Goal: Information Seeking & Learning: Learn about a topic

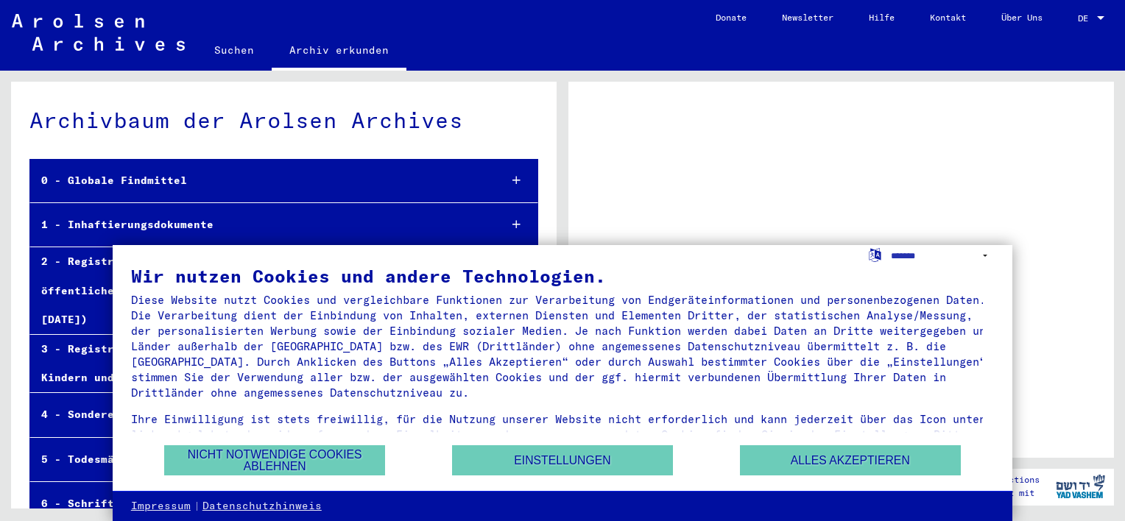
scroll to position [35, 0]
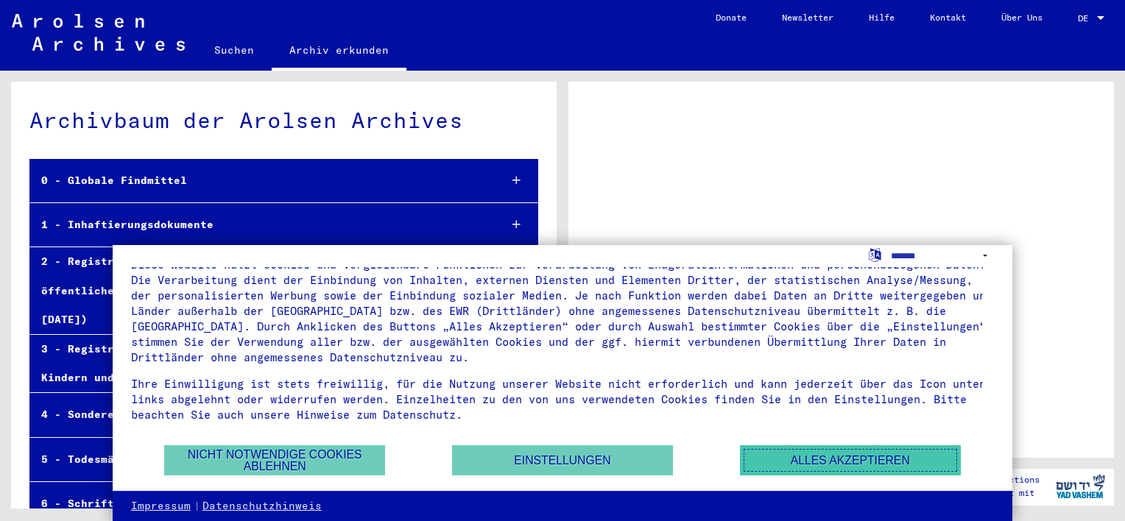
click at [841, 467] on button "Alles akzeptieren" at bounding box center [850, 460] width 221 height 30
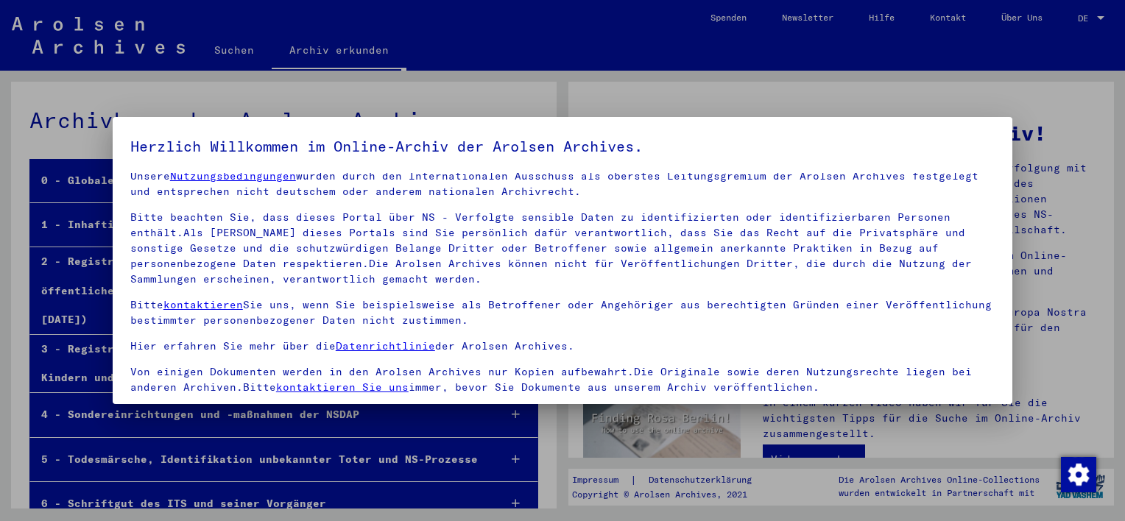
scroll to position [125, 0]
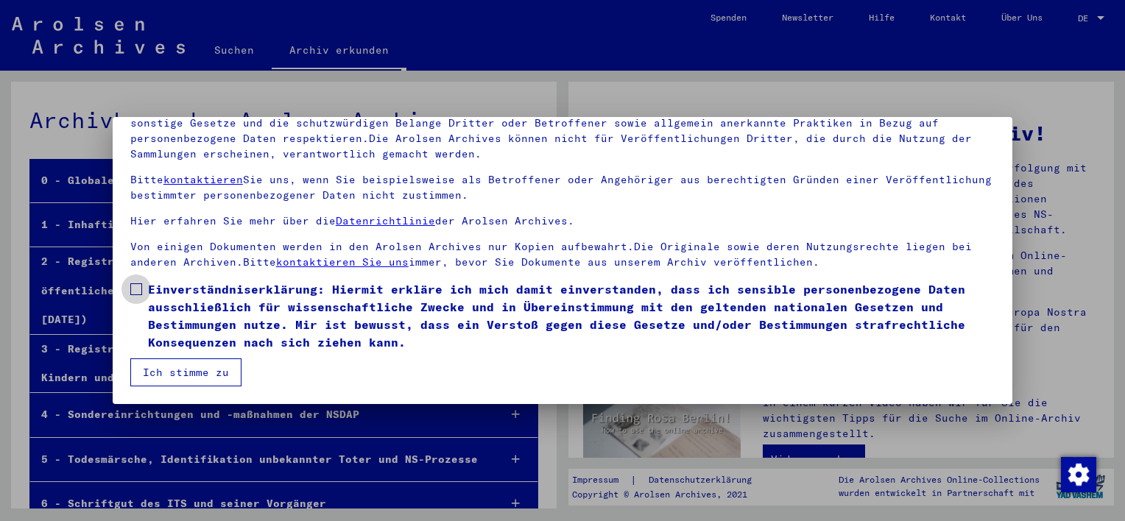
click at [141, 284] on label "Einverständniserklärung: Hiermit erkläre ich mich damit einverstanden, dass ich…" at bounding box center [562, 315] width 864 height 71
click at [191, 379] on button "Ich stimme zu" at bounding box center [185, 373] width 111 height 28
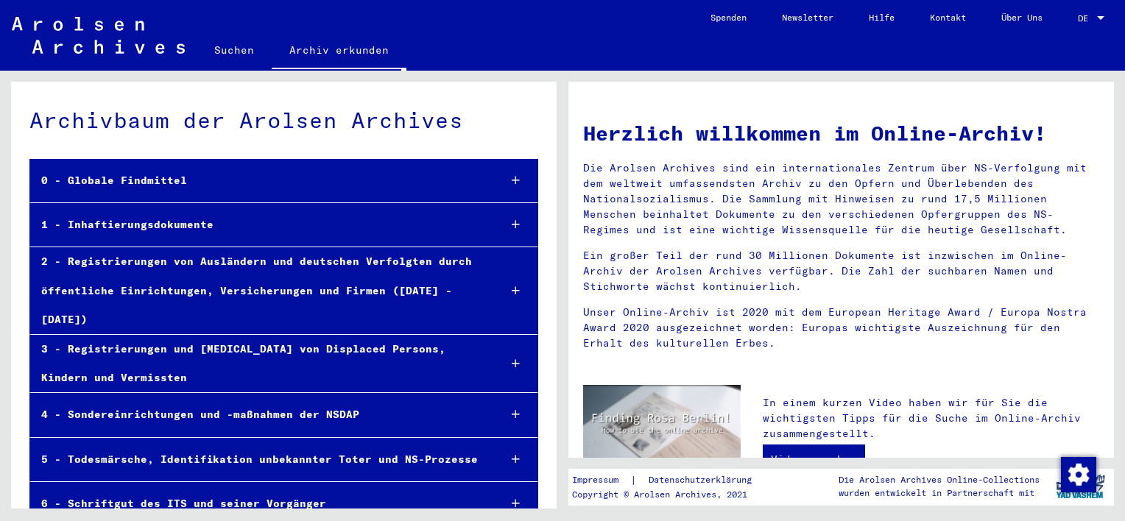
click at [225, 47] on link "Suchen" at bounding box center [234, 49] width 75 height 35
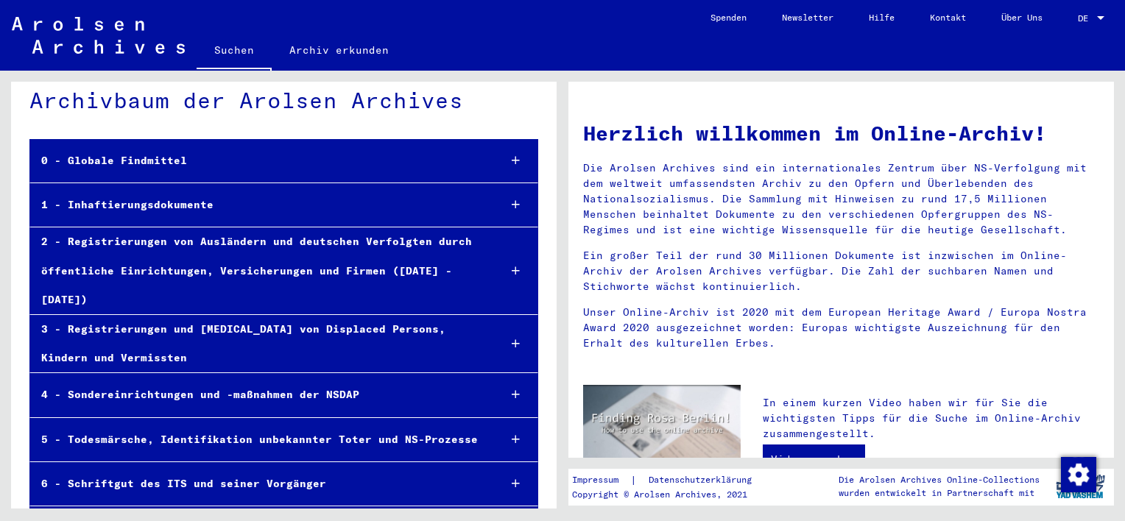
scroll to position [24, 0]
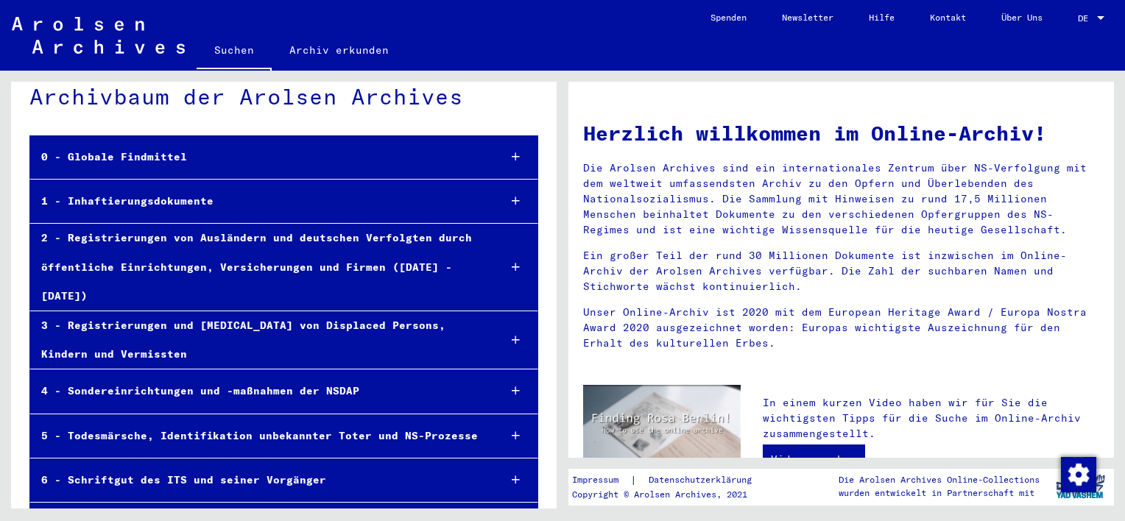
click at [269, 196] on div "1 - Inhaftierungsdokumente" at bounding box center [258, 201] width 456 height 29
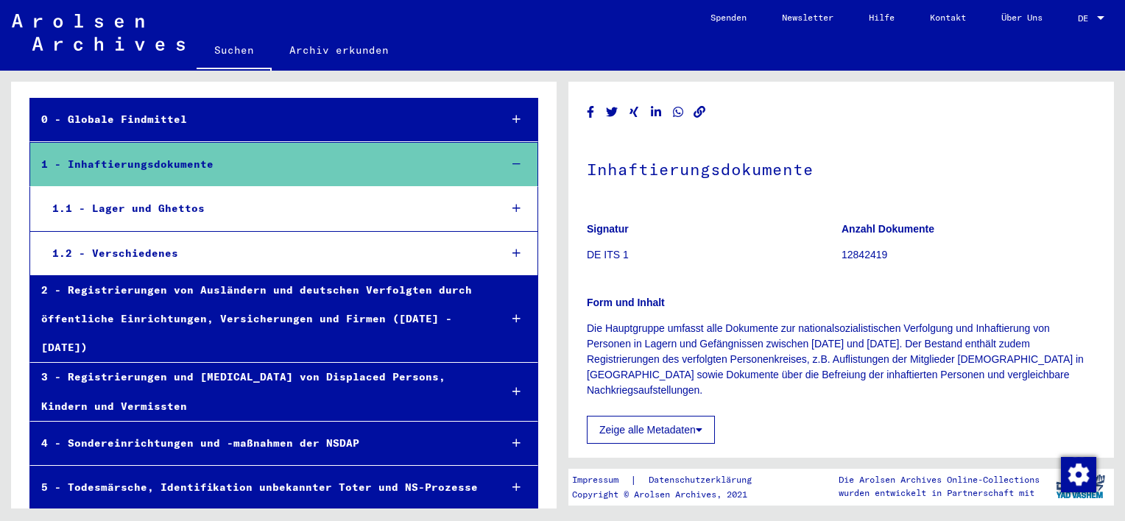
scroll to position [62, 0]
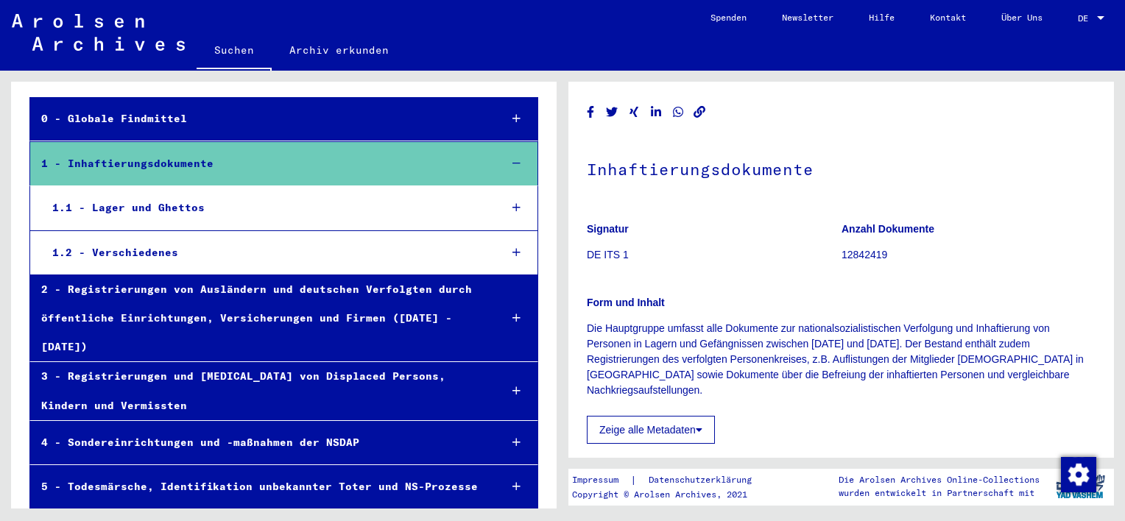
click at [156, 247] on div "1.2 - Verschiedenes" at bounding box center [264, 253] width 446 height 29
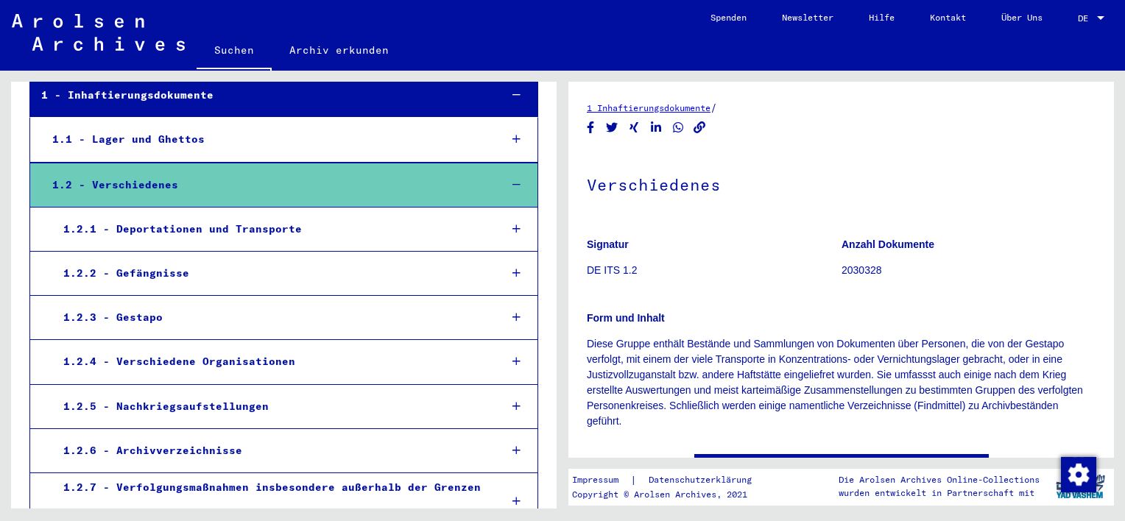
scroll to position [147, 0]
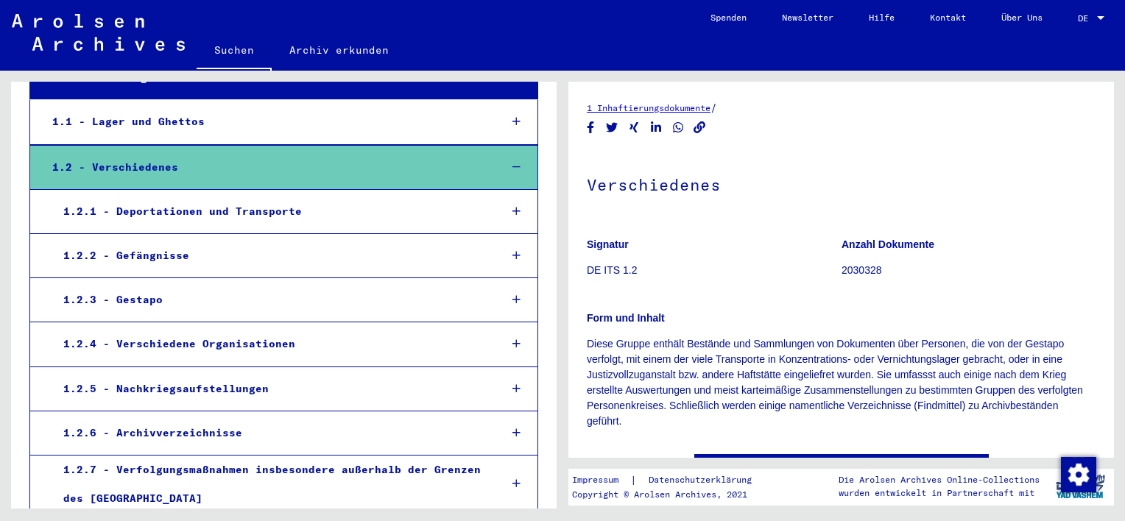
click at [165, 300] on div "1.2.3 - Gestapo" at bounding box center [269, 300] width 435 height 29
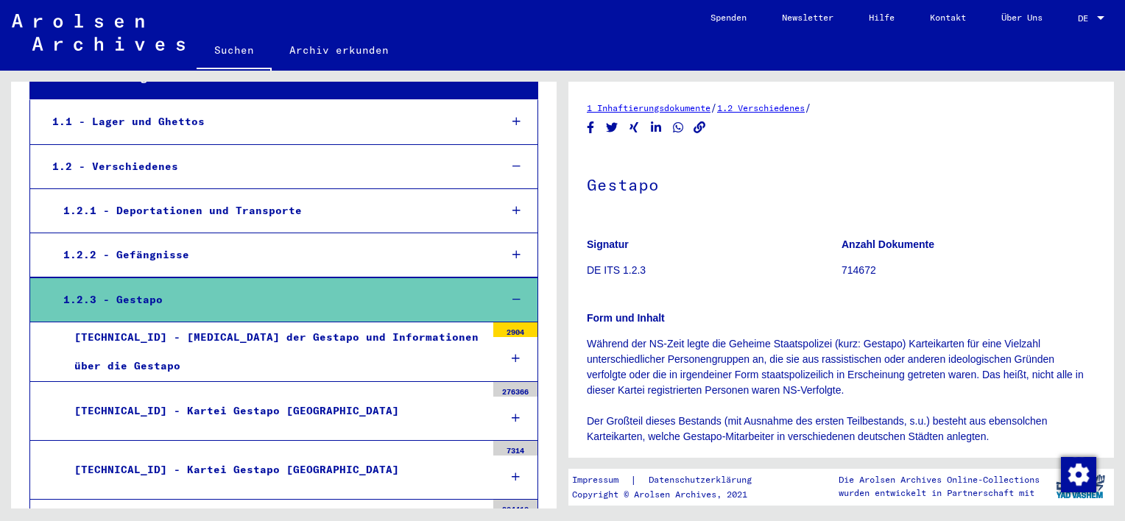
click at [191, 258] on div "1.2.2 - Gefängnisse" at bounding box center [269, 255] width 435 height 29
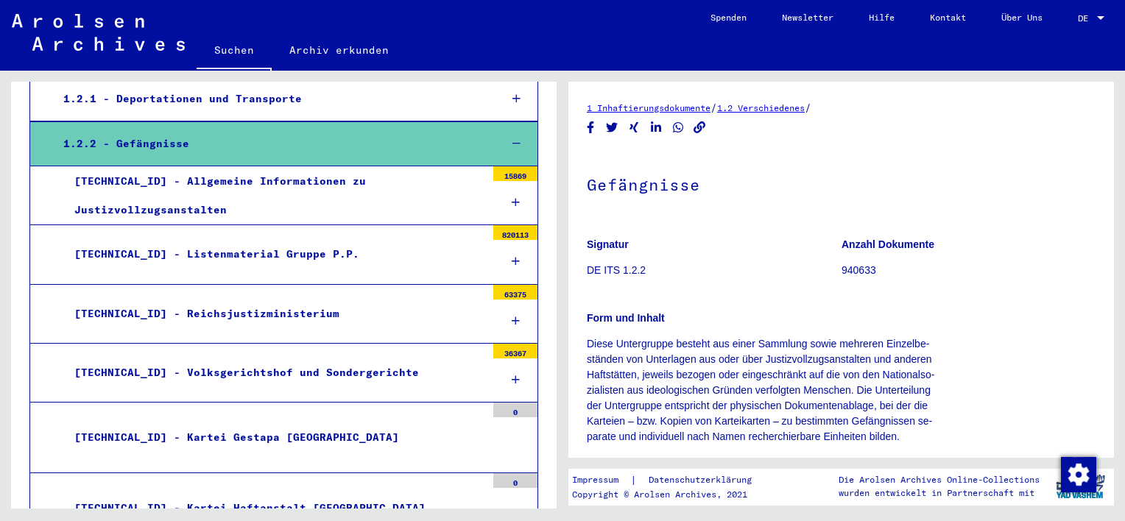
scroll to position [264, 0]
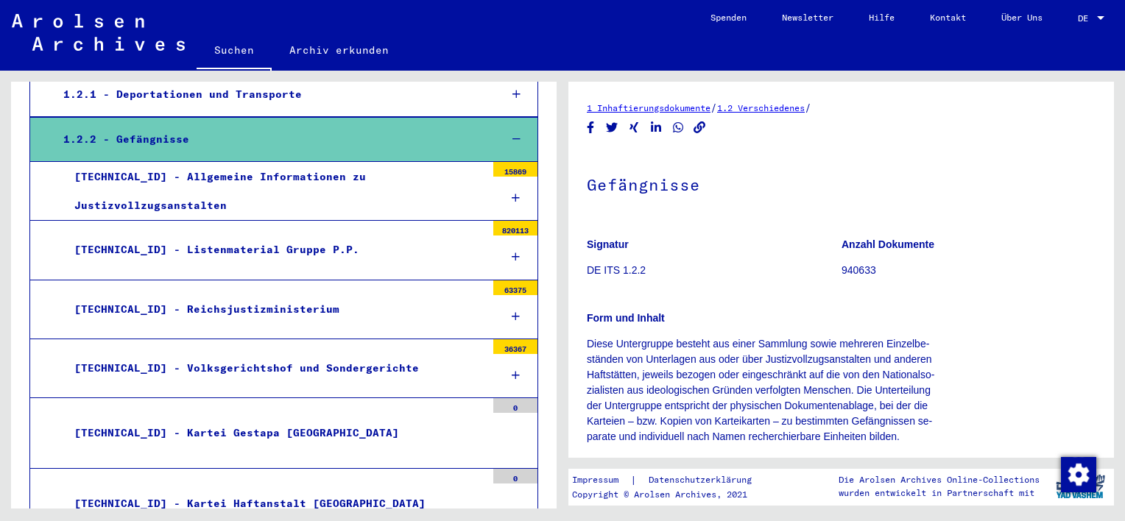
click at [244, 250] on div "[TECHNICAL_ID] - Listenmaterial Gruppe P.P." at bounding box center [274, 250] width 423 height 29
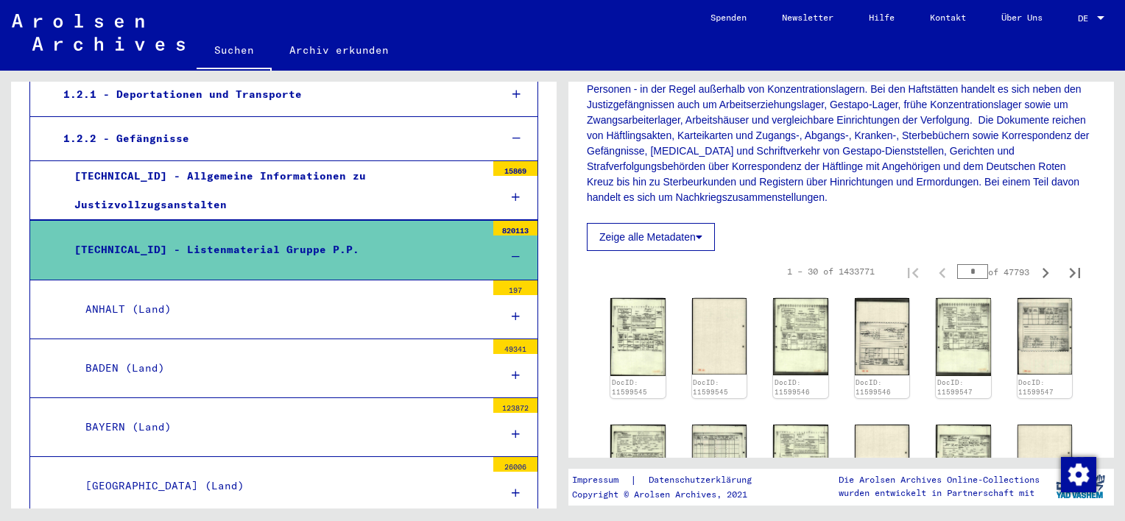
scroll to position [268, 0]
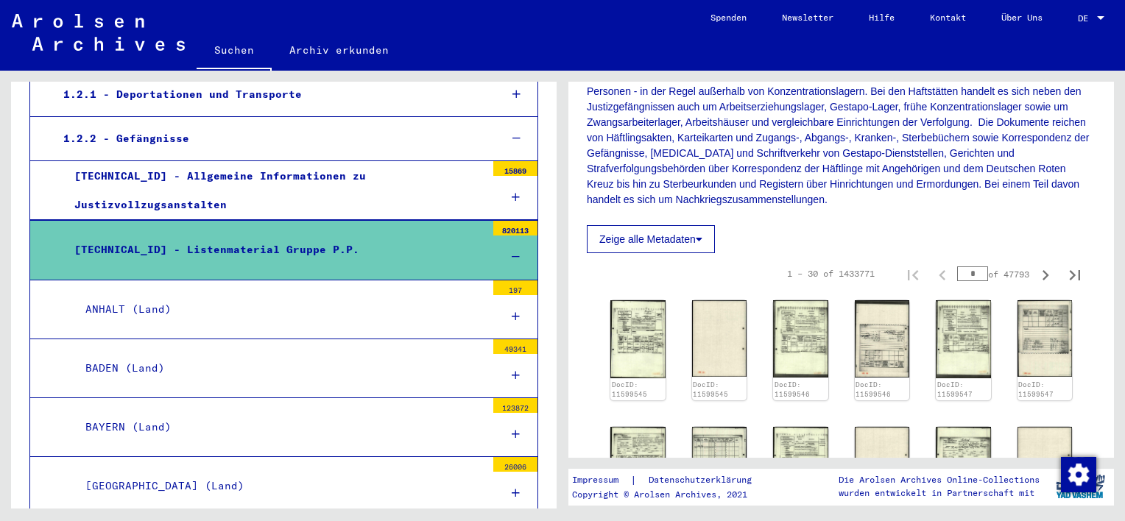
click at [674, 242] on button "Zeige alle Metadaten" at bounding box center [651, 239] width 128 height 28
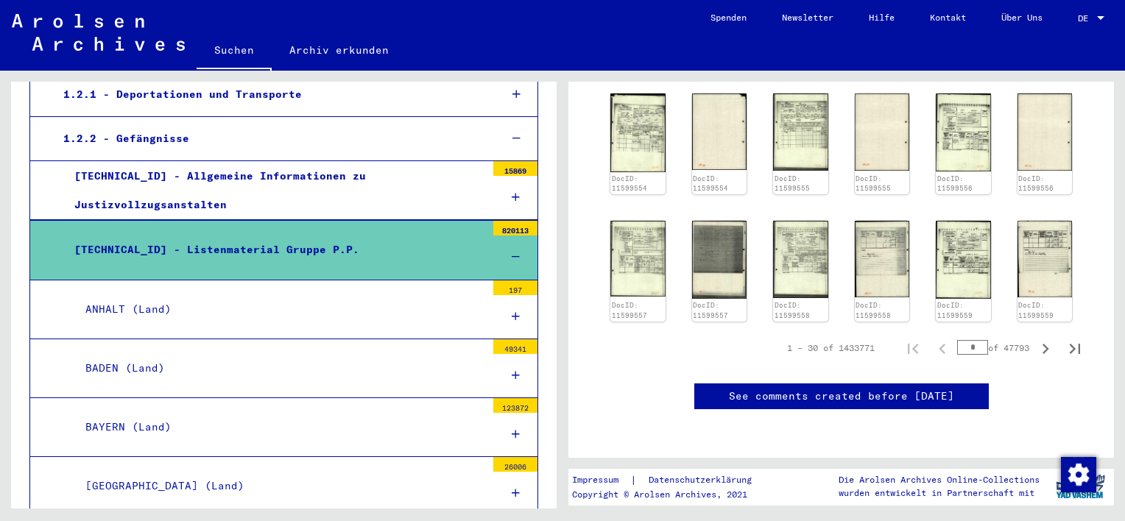
scroll to position [1010, 0]
click at [775, 219] on img at bounding box center [800, 259] width 57 height 81
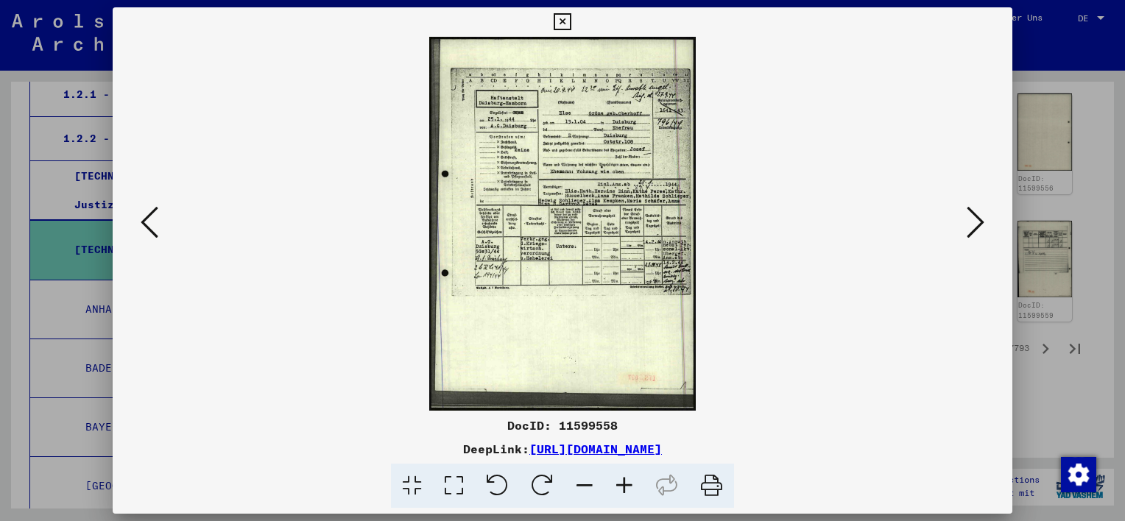
click at [979, 231] on icon at bounding box center [976, 222] width 18 height 35
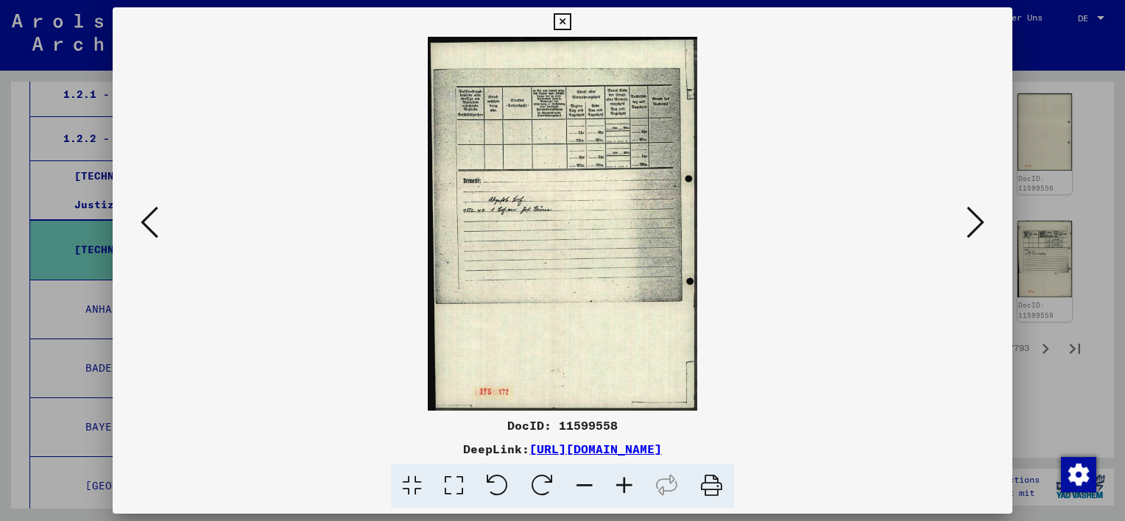
click at [979, 231] on icon at bounding box center [976, 222] width 18 height 35
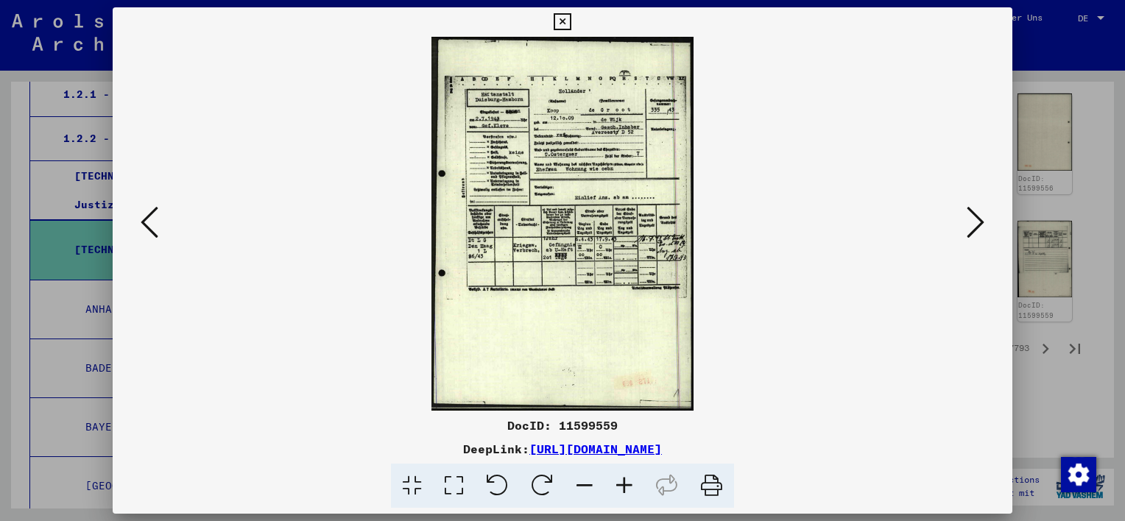
click at [561, 19] on icon at bounding box center [562, 22] width 17 height 18
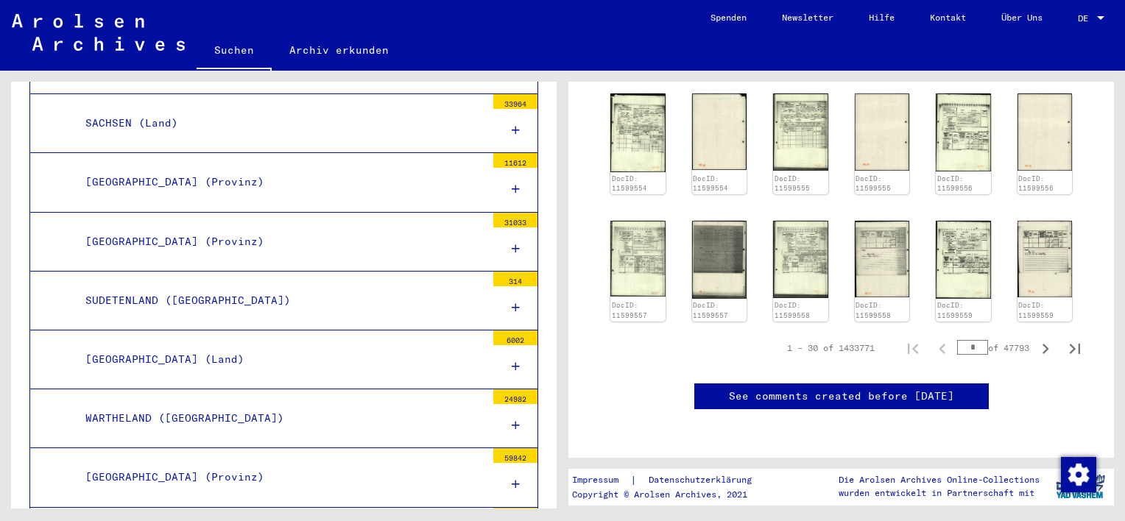
scroll to position [1771, 0]
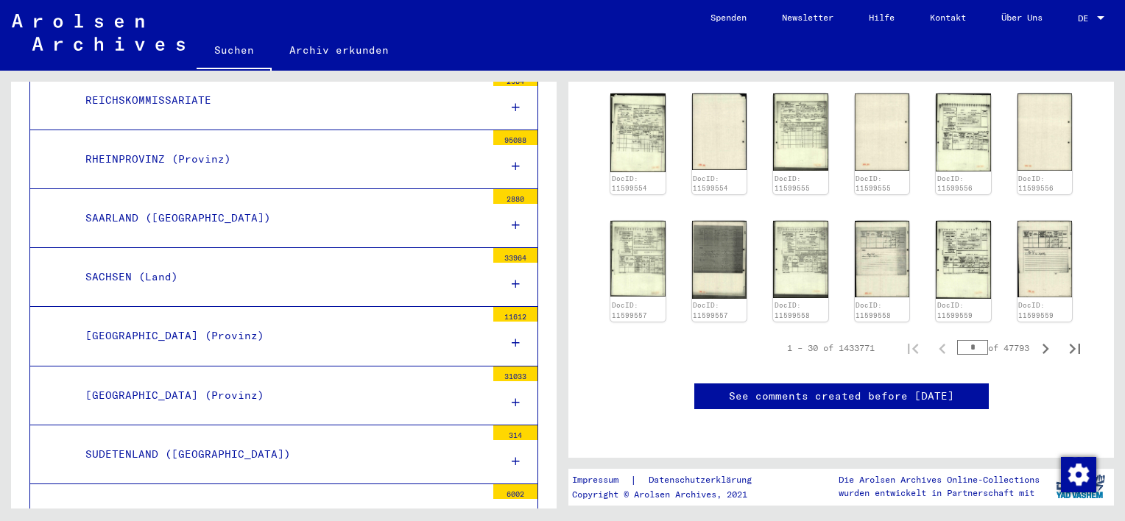
click at [159, 205] on div "SAARLAND ([GEOGRAPHIC_DATA])" at bounding box center [280, 218] width 412 height 29
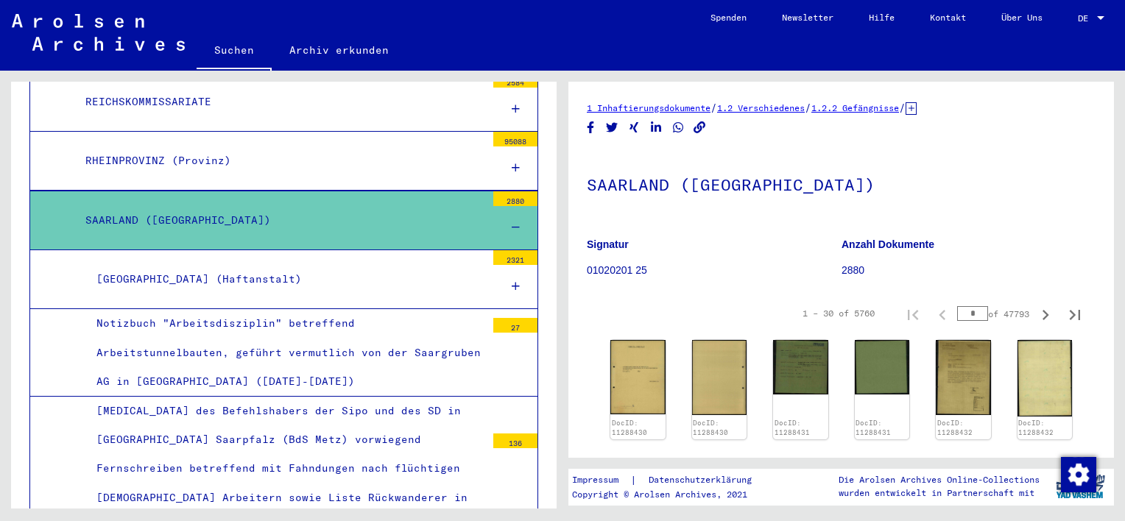
scroll to position [1759, 0]
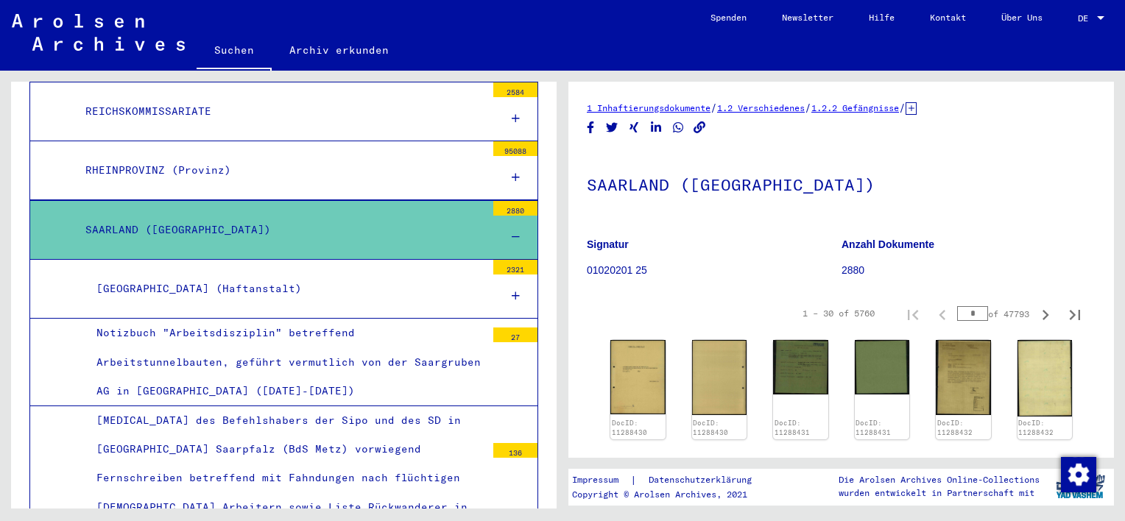
click at [212, 282] on div "[GEOGRAPHIC_DATA] (Haftanstalt)" at bounding box center [285, 289] width 400 height 29
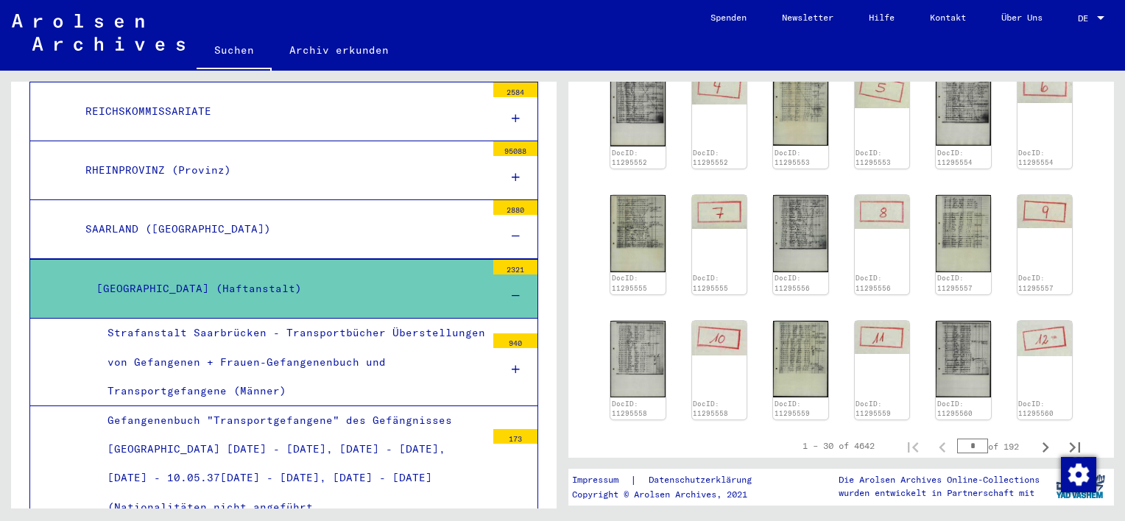
scroll to position [521, 0]
click at [946, 247] on img at bounding box center [962, 233] width 57 height 81
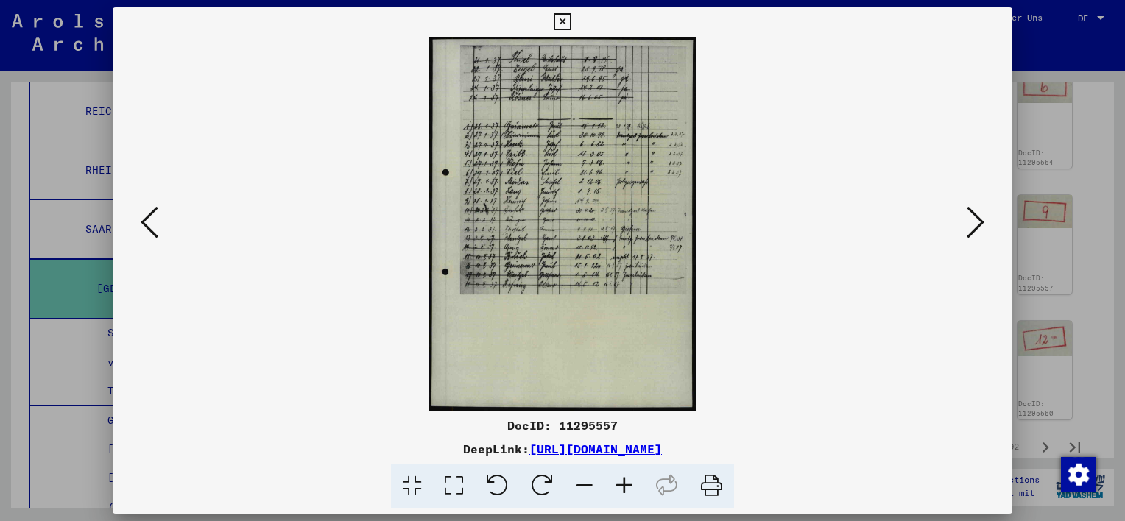
click at [555, 24] on icon at bounding box center [562, 22] width 17 height 18
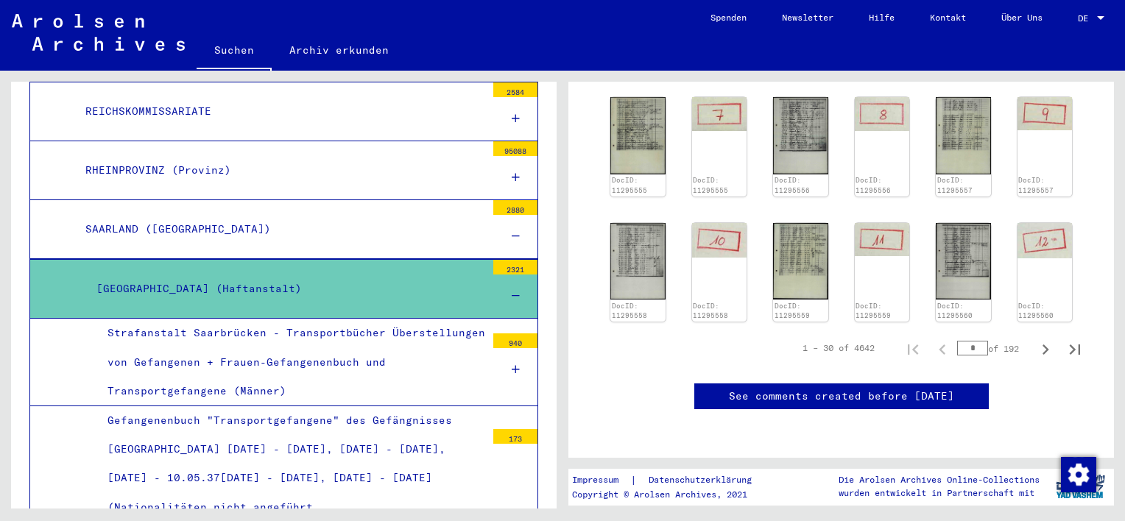
scroll to position [686, 0]
click at [1065, 339] on icon "Last page" at bounding box center [1075, 349] width 21 height 21
type input "***"
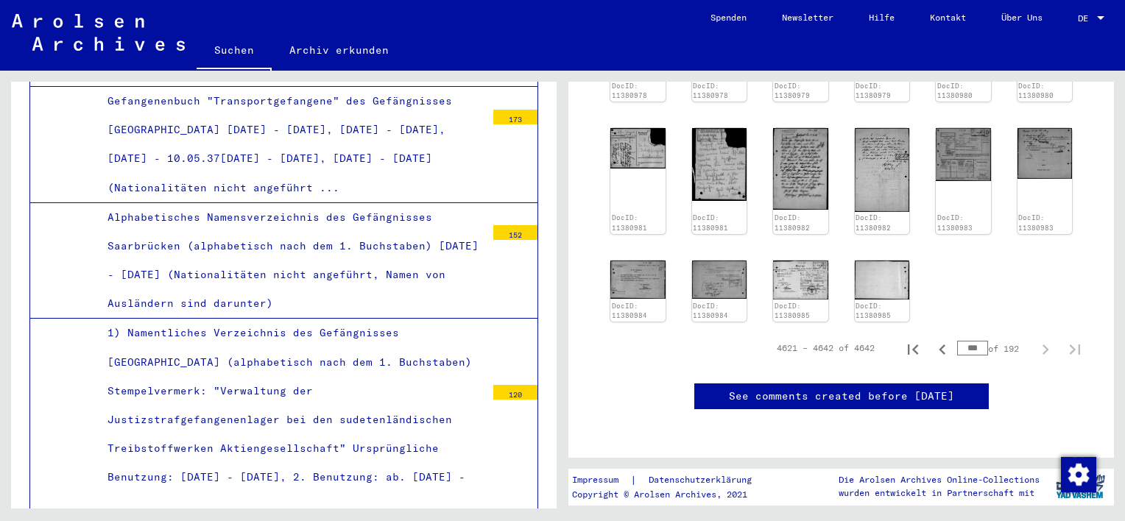
scroll to position [2087, 0]
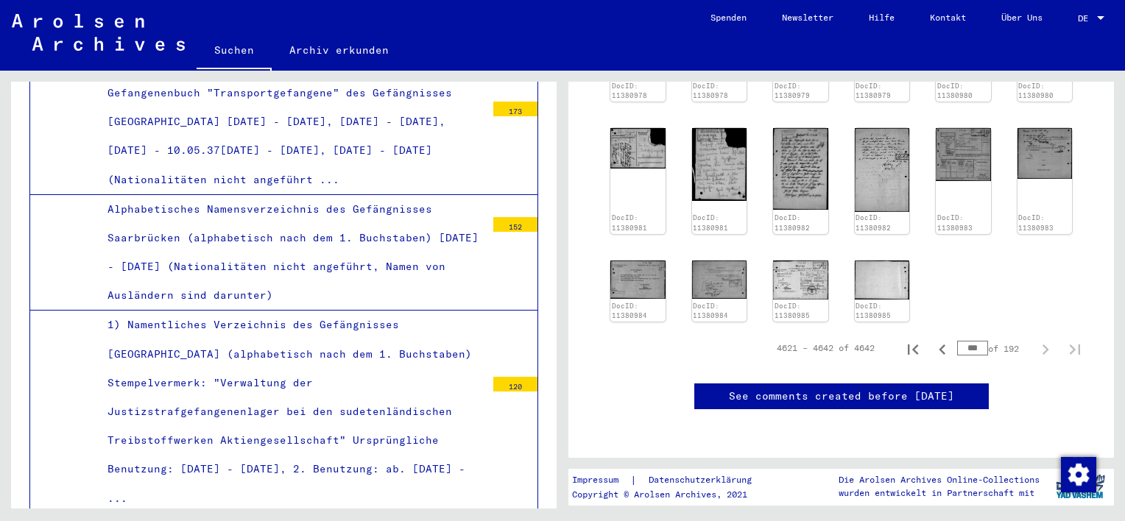
click at [323, 216] on div "Alphabetisches Namensverzeichnis des Gefängnisses Saarbrücken (alphabetisch nac…" at bounding box center [290, 253] width 389 height 116
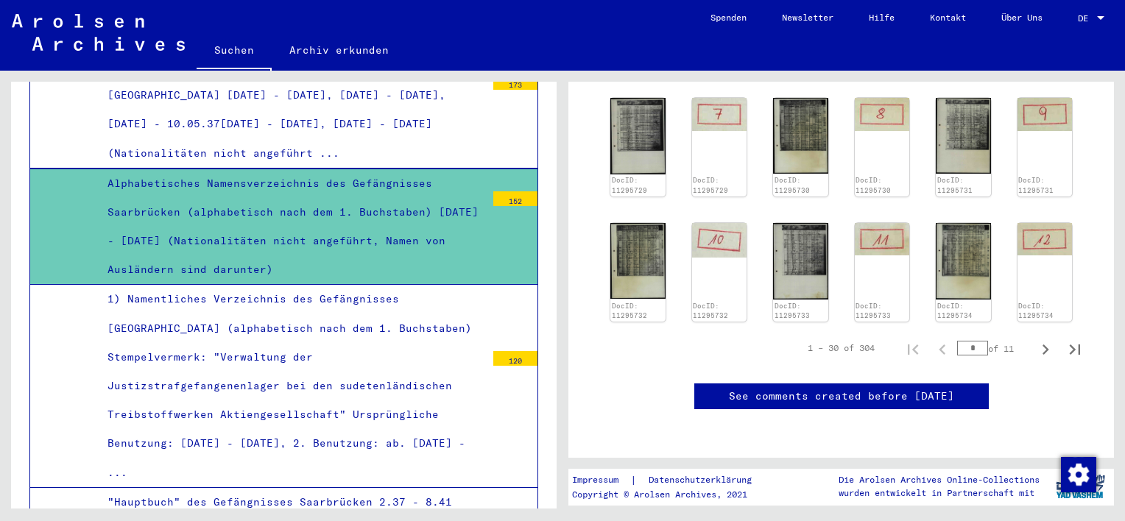
scroll to position [959, 0]
click at [1070, 345] on icon "Last page" at bounding box center [1075, 350] width 10 height 10
type input "**"
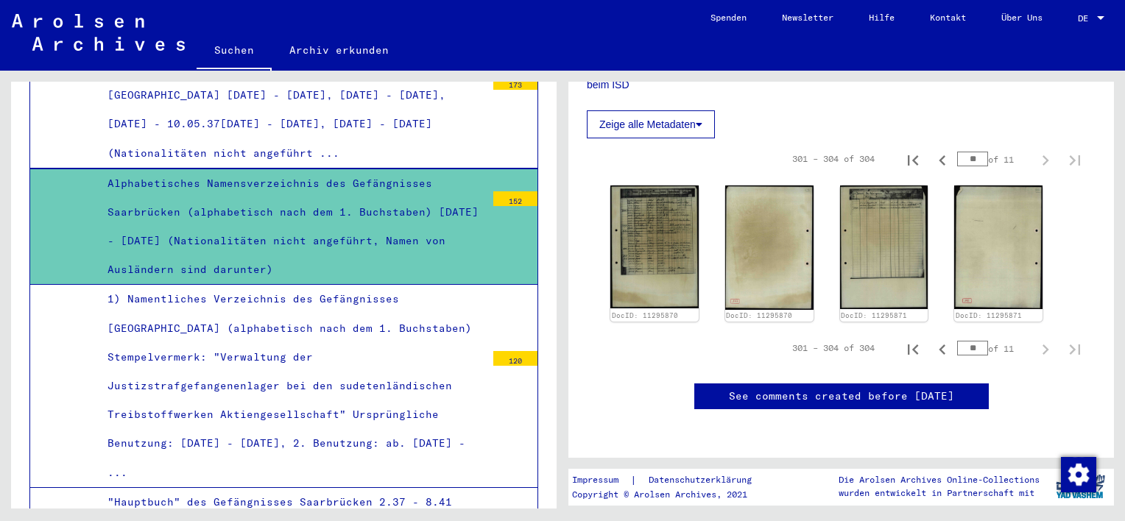
scroll to position [432, 0]
click at [675, 225] on img at bounding box center [654, 247] width 93 height 129
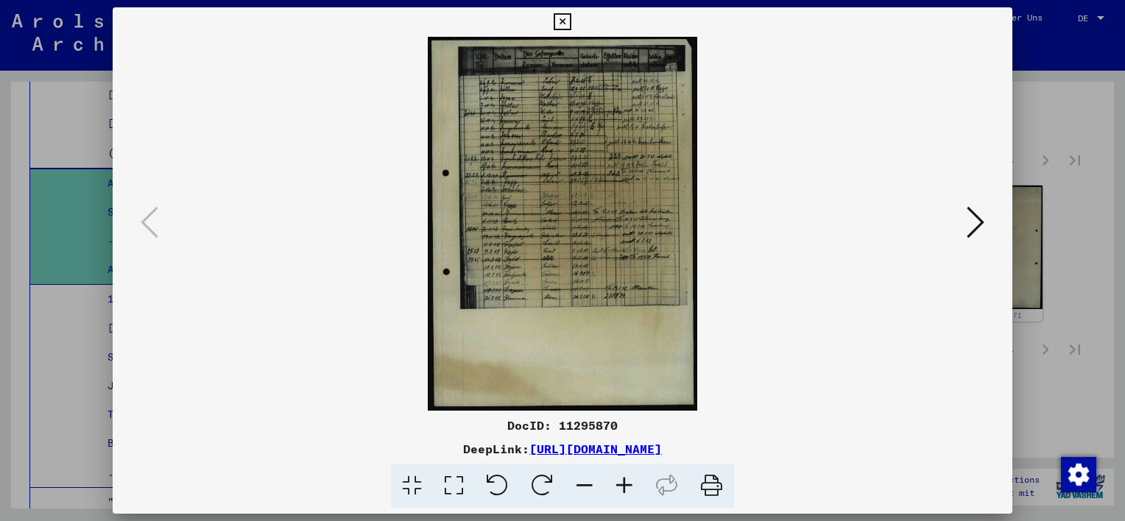
click at [567, 17] on icon at bounding box center [562, 22] width 17 height 18
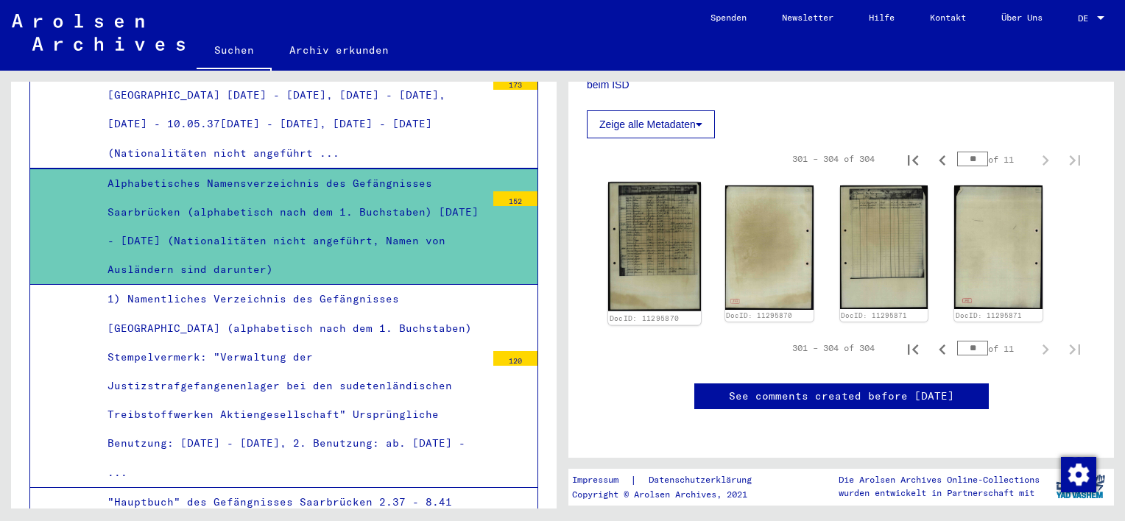
scroll to position [467, 0]
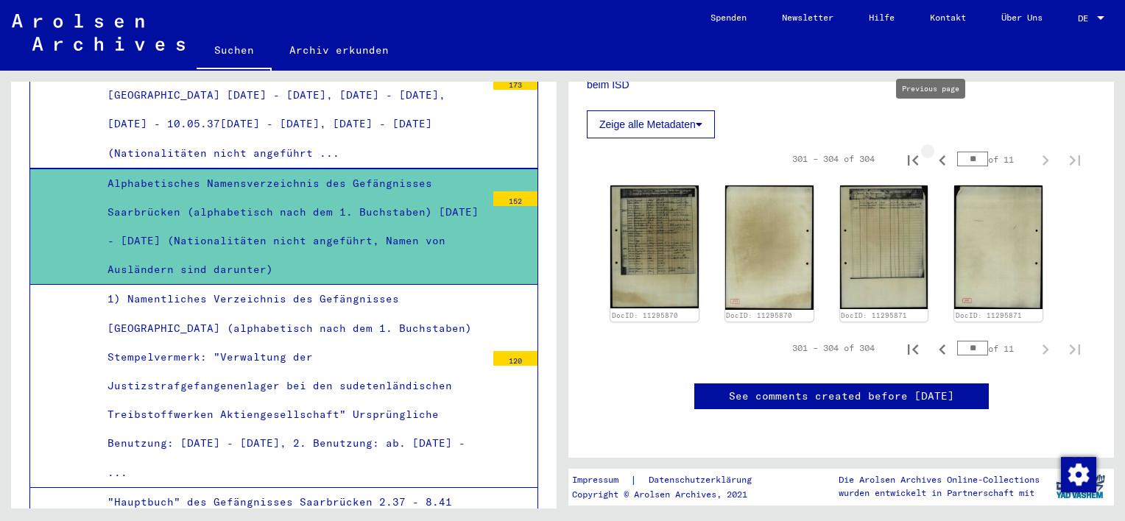
click at [939, 155] on icon "Previous page" at bounding box center [942, 160] width 7 height 10
type input "**"
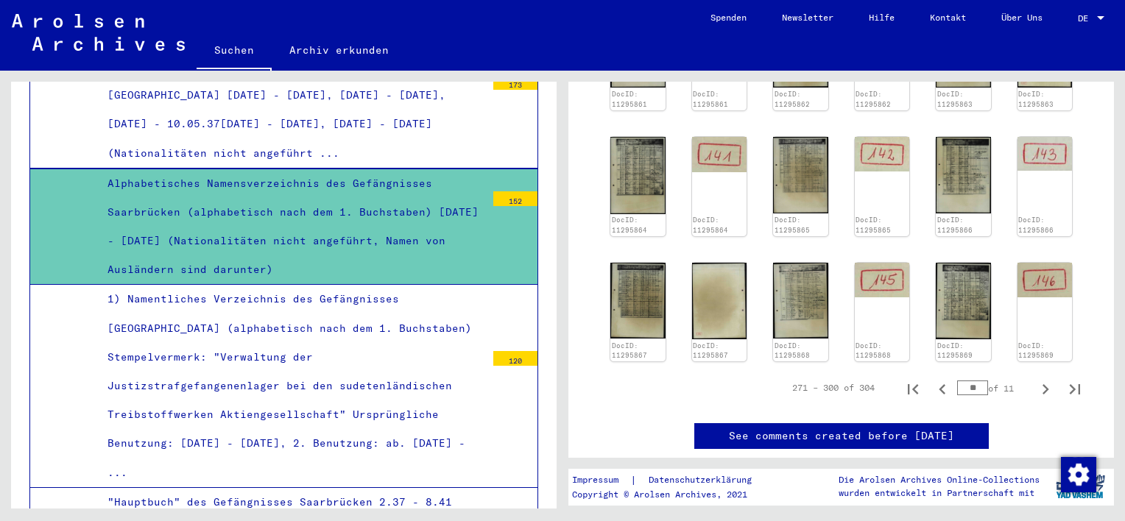
scroll to position [859, 0]
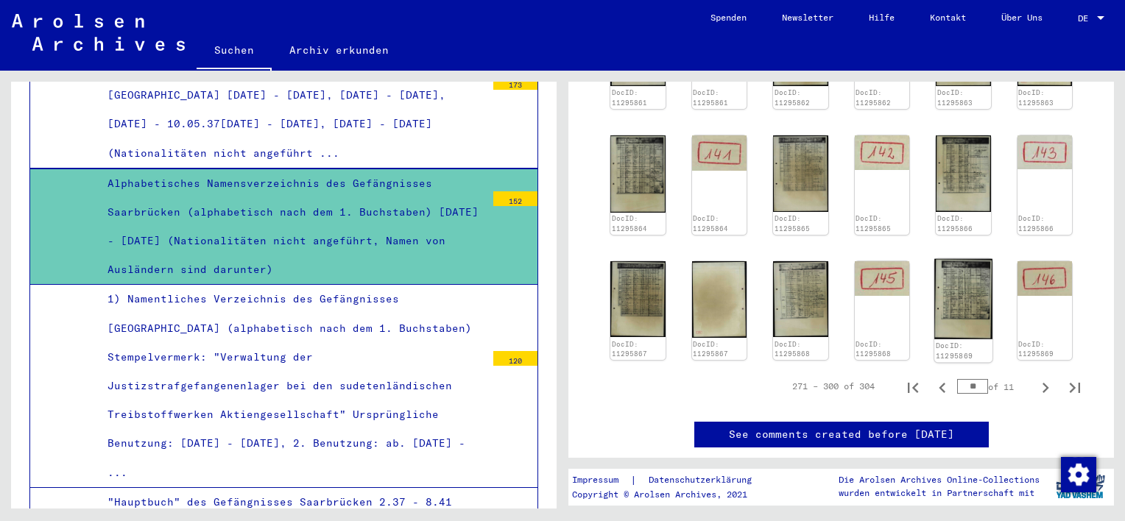
click at [954, 259] on div "DocID: 11295869" at bounding box center [962, 311] width 57 height 104
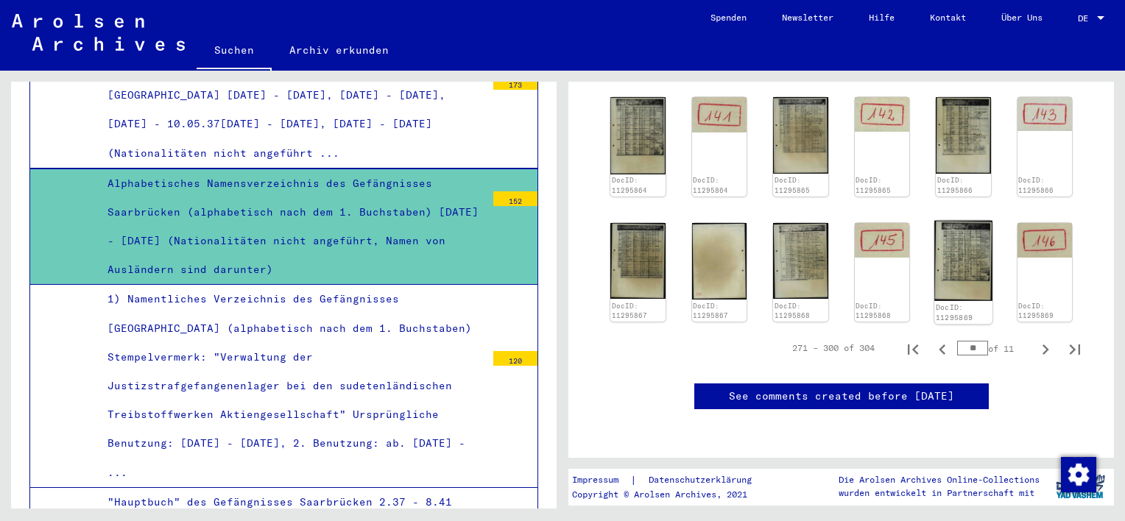
click at [948, 221] on img at bounding box center [962, 261] width 57 height 80
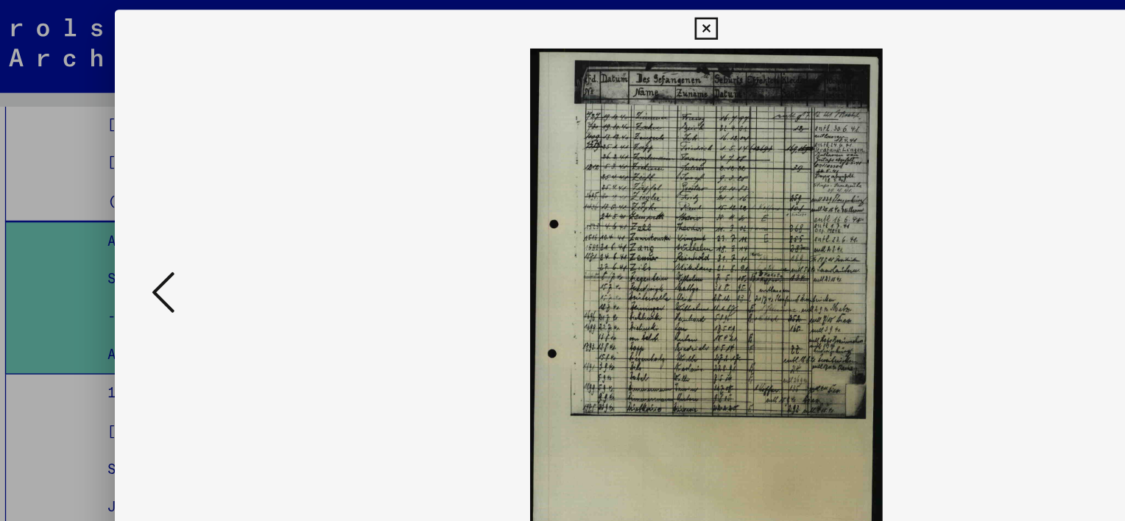
click at [146, 220] on icon at bounding box center [150, 222] width 18 height 35
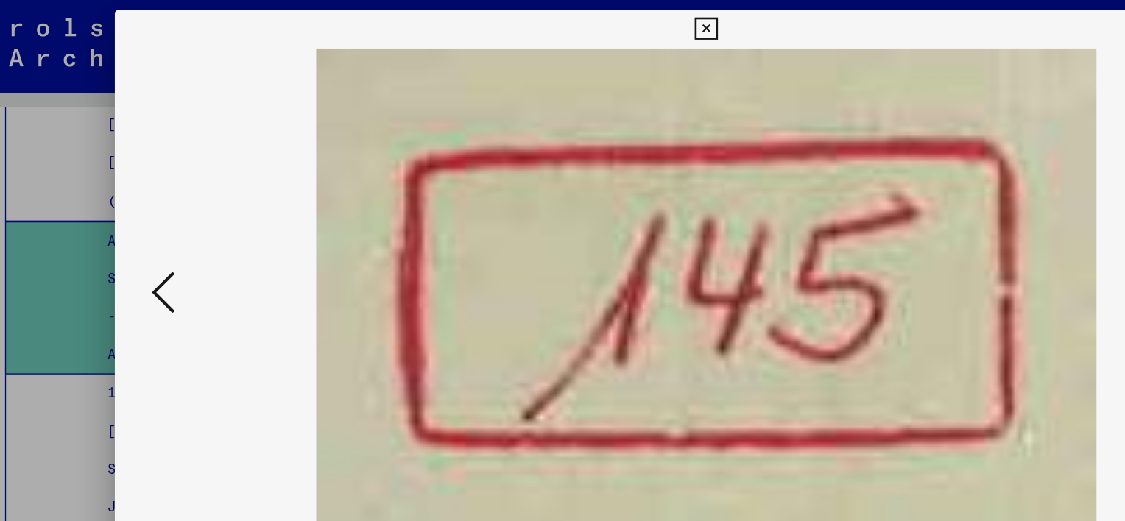
click at [146, 220] on icon at bounding box center [150, 222] width 18 height 35
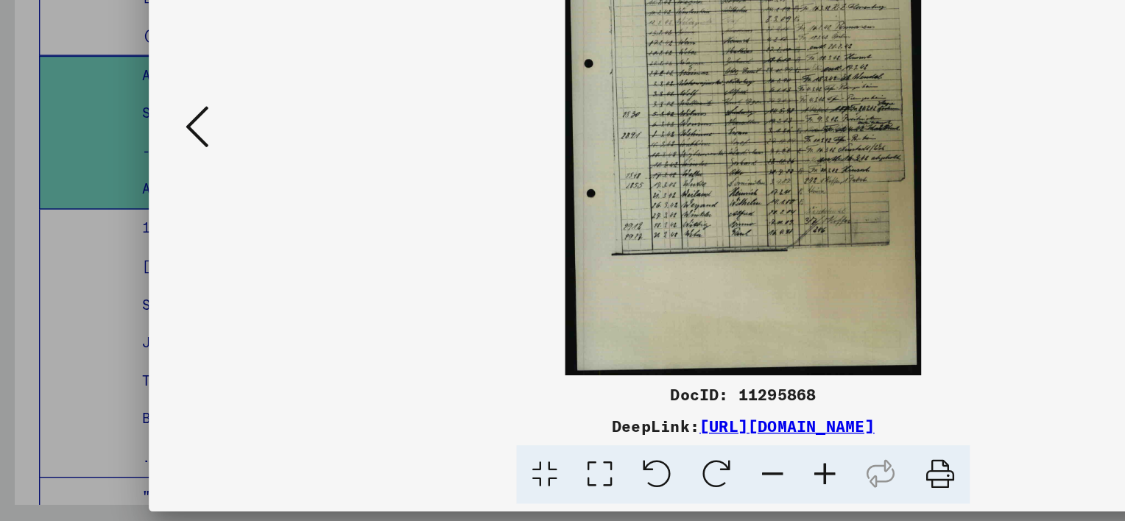
scroll to position [0, 0]
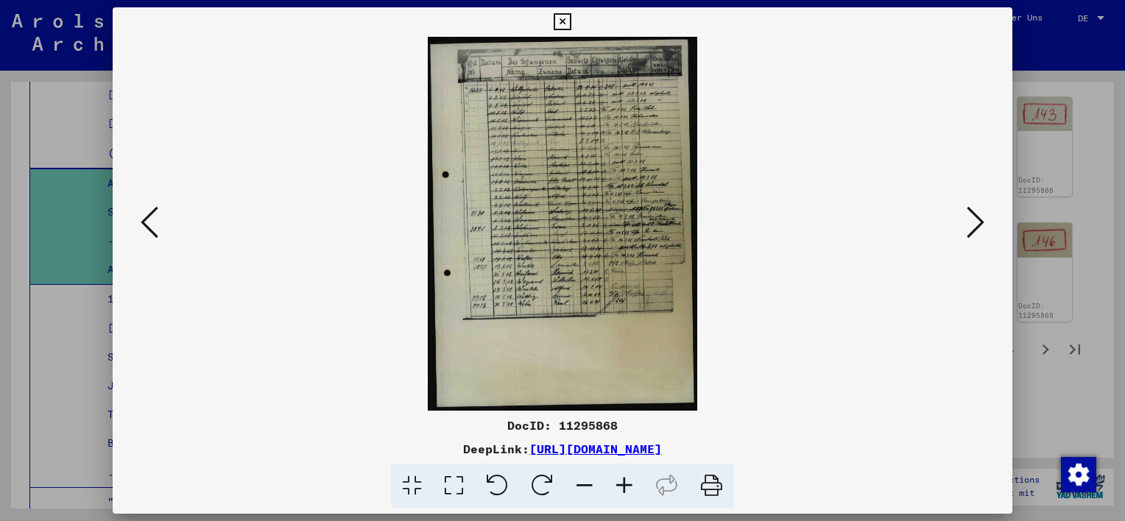
click at [981, 230] on icon at bounding box center [976, 222] width 18 height 35
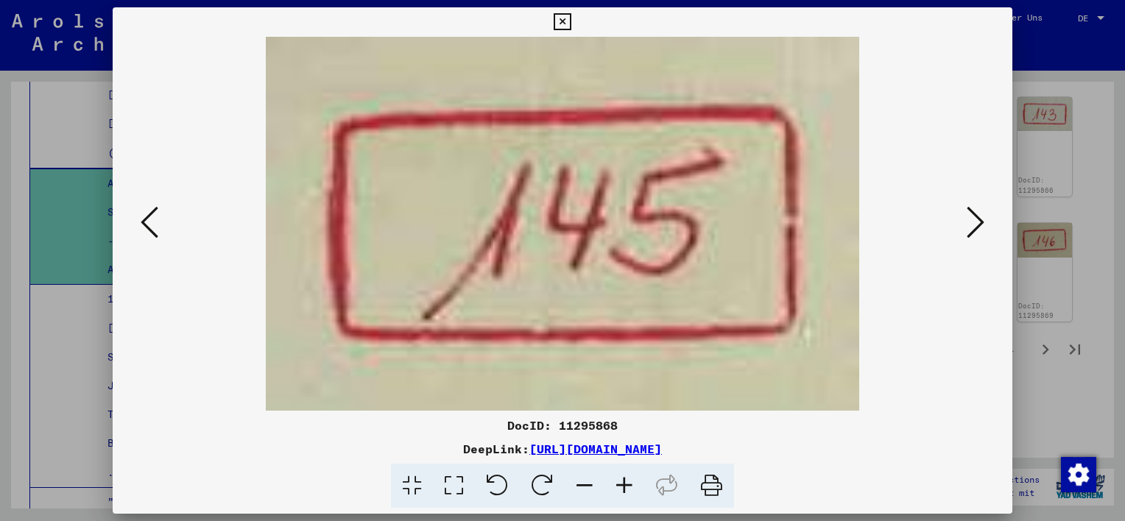
click at [981, 230] on icon at bounding box center [976, 222] width 18 height 35
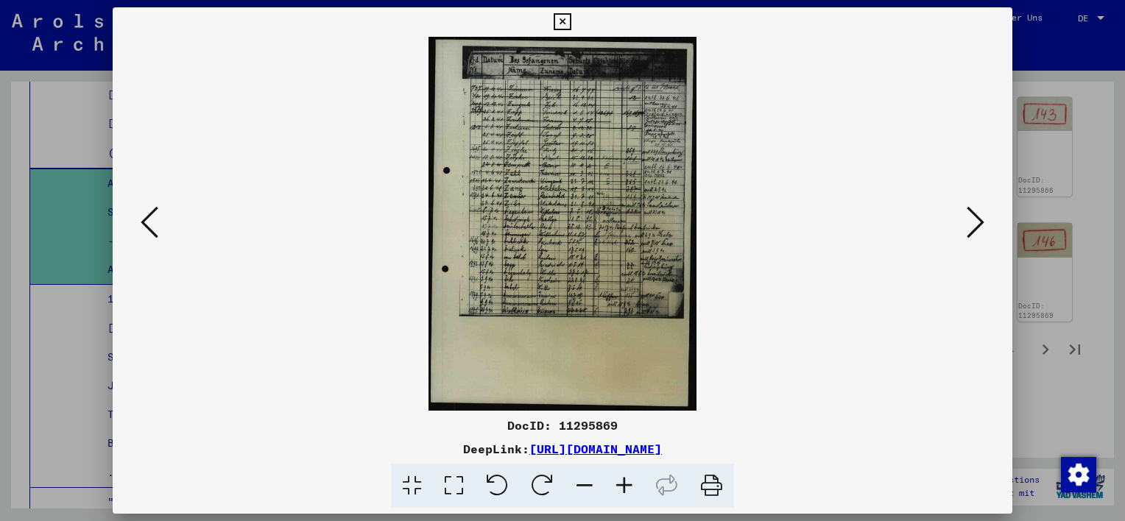
click at [156, 227] on icon at bounding box center [150, 222] width 18 height 35
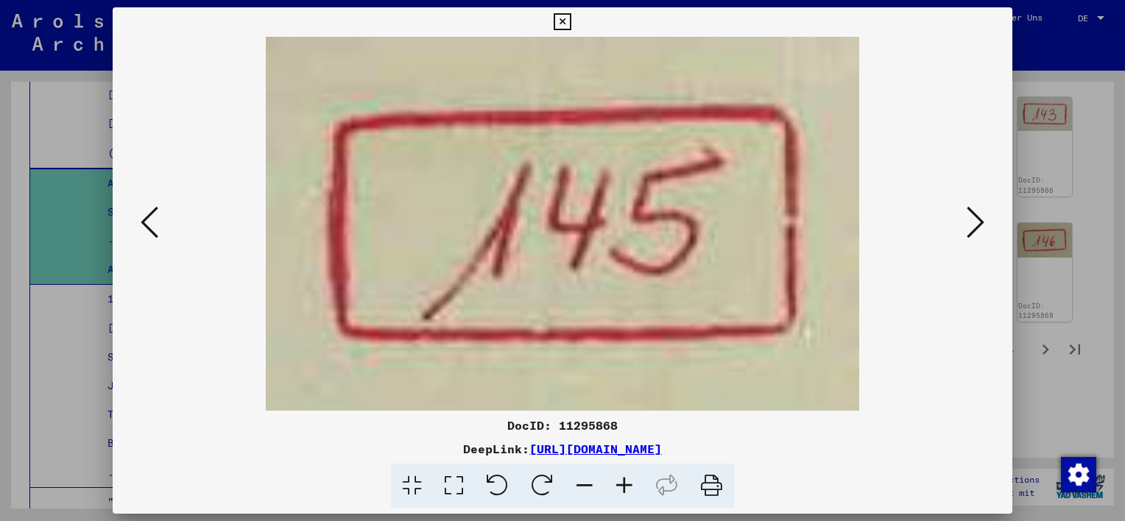
click at [156, 227] on icon at bounding box center [150, 222] width 18 height 35
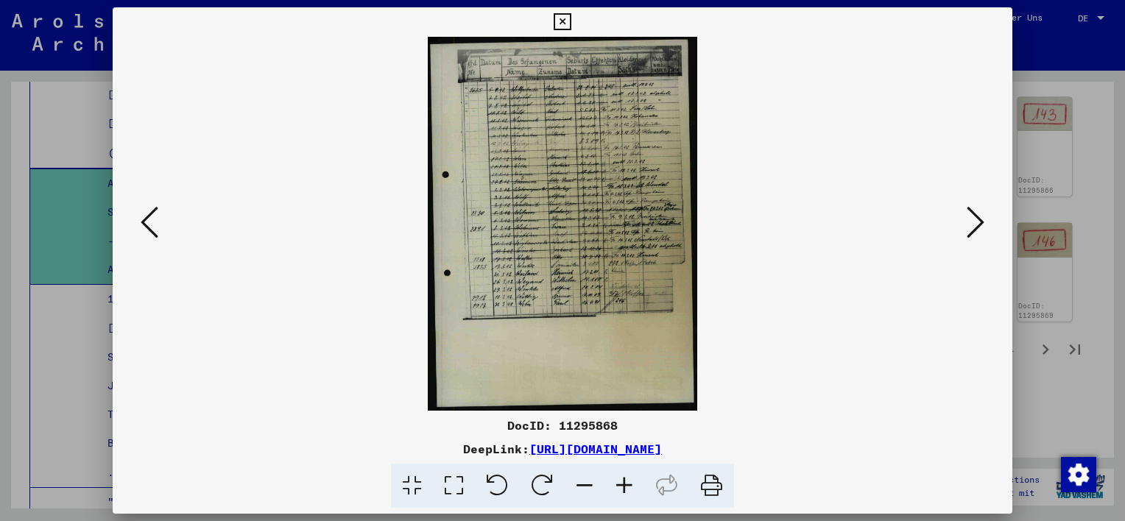
click at [156, 227] on icon at bounding box center [150, 222] width 18 height 35
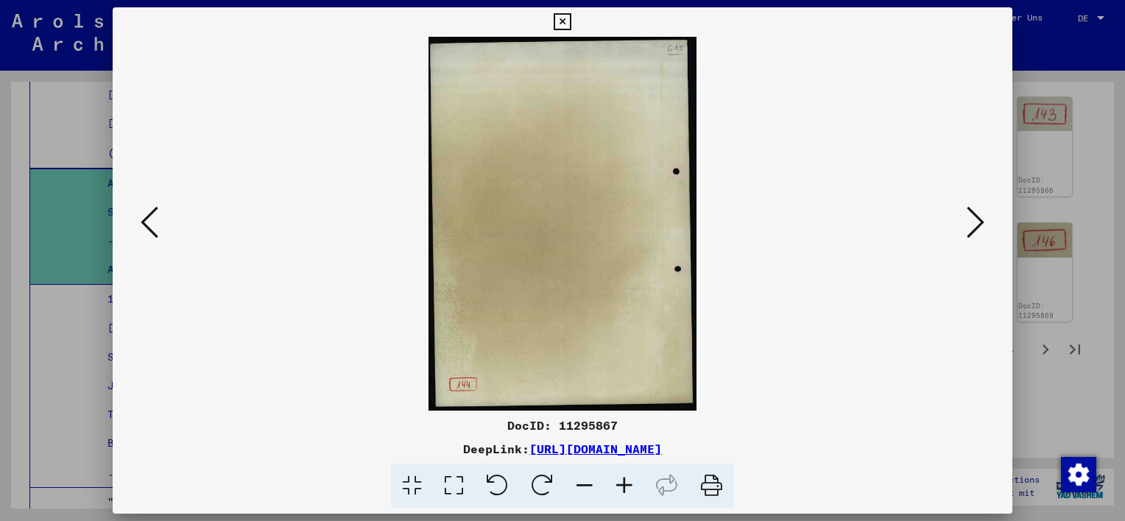
click at [144, 213] on icon at bounding box center [150, 222] width 18 height 35
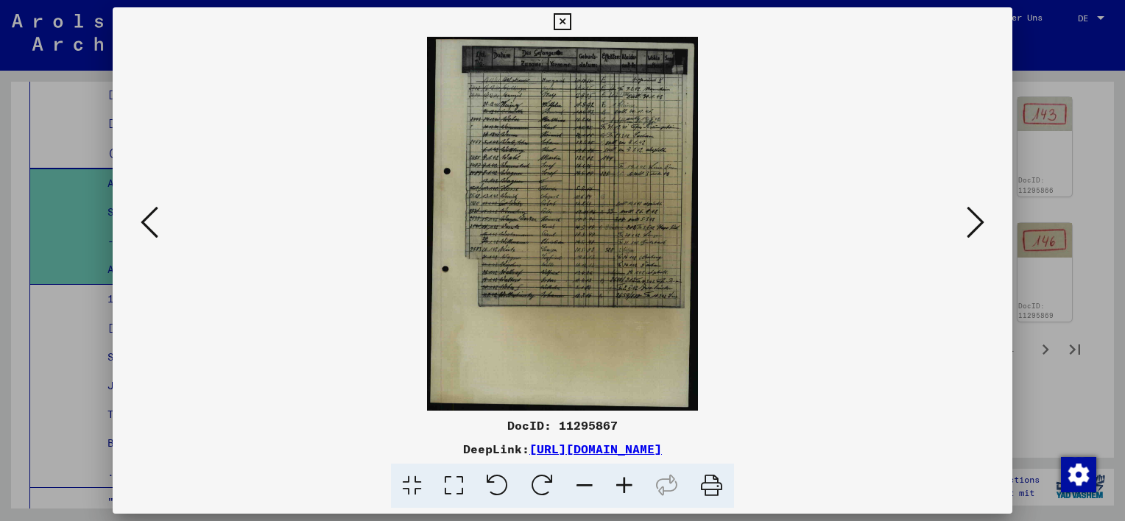
click at [162, 229] on button at bounding box center [149, 223] width 27 height 42
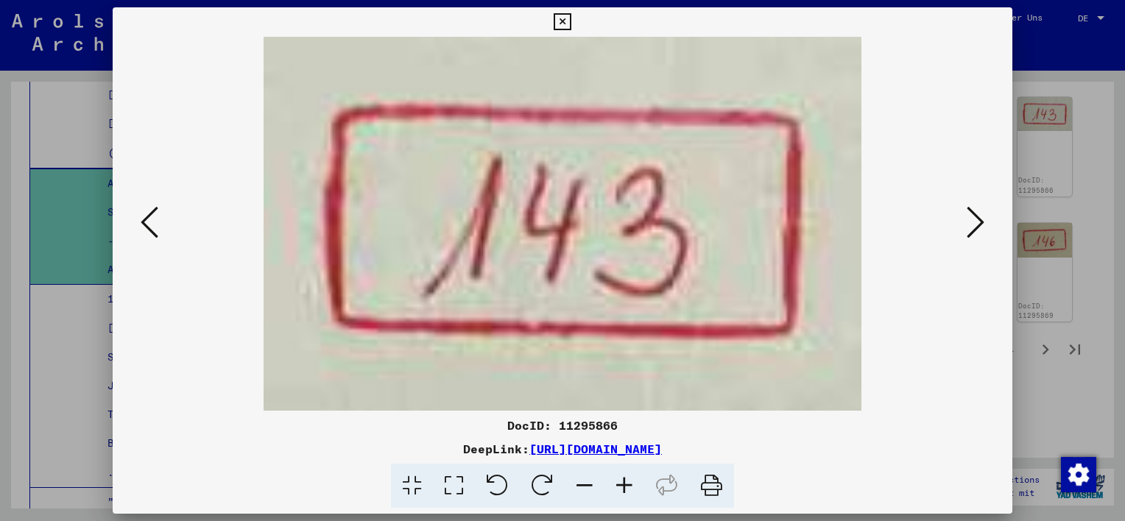
click at [154, 222] on icon at bounding box center [150, 222] width 18 height 35
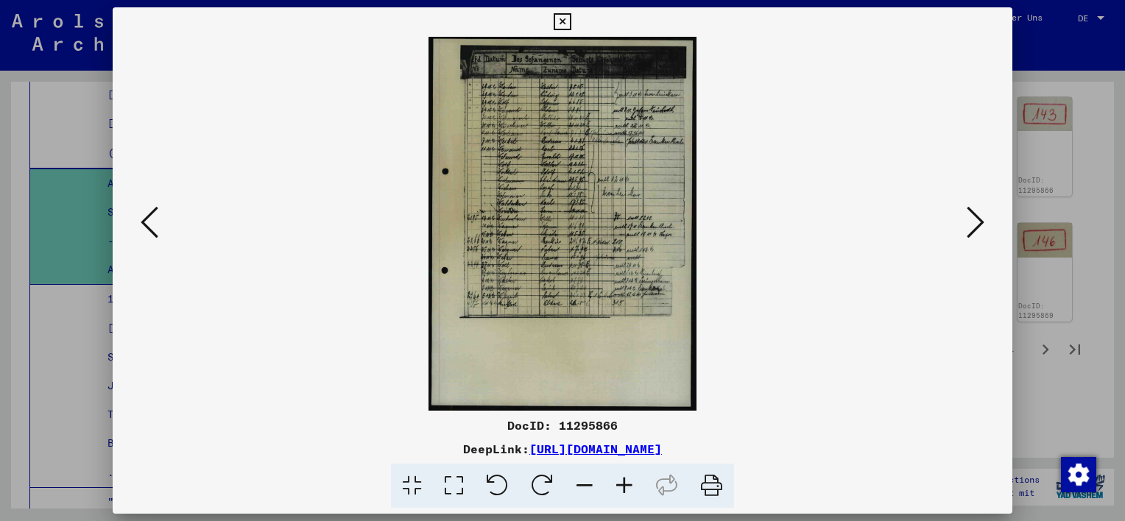
click at [147, 227] on icon at bounding box center [150, 222] width 18 height 35
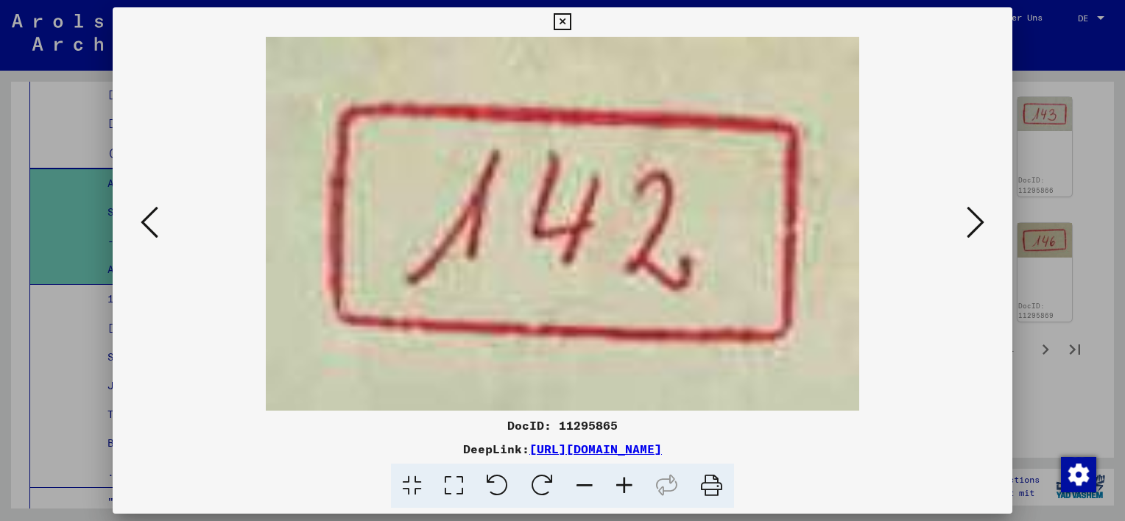
click at [156, 213] on icon at bounding box center [150, 222] width 18 height 35
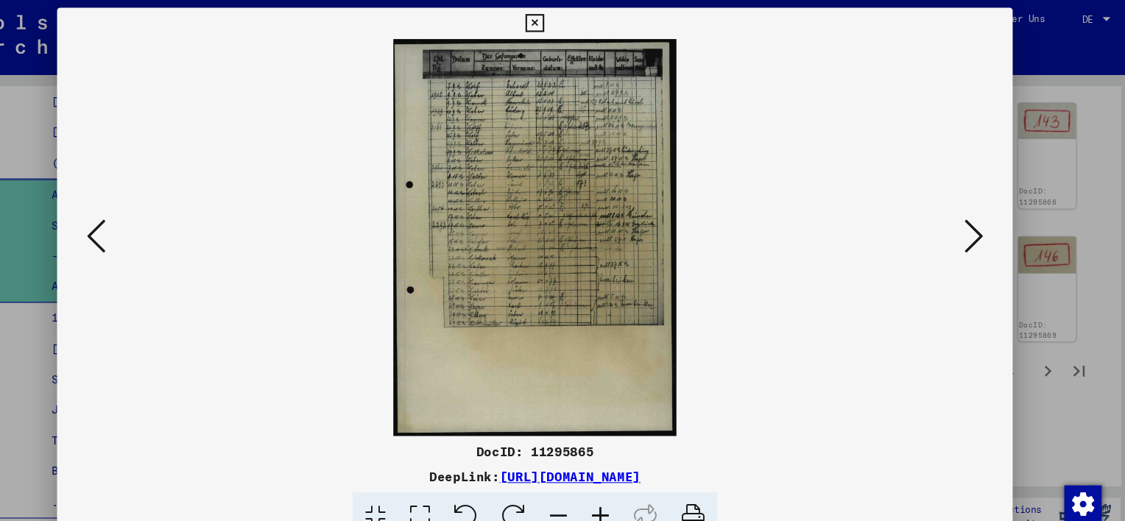
click at [152, 208] on icon at bounding box center [150, 222] width 18 height 35
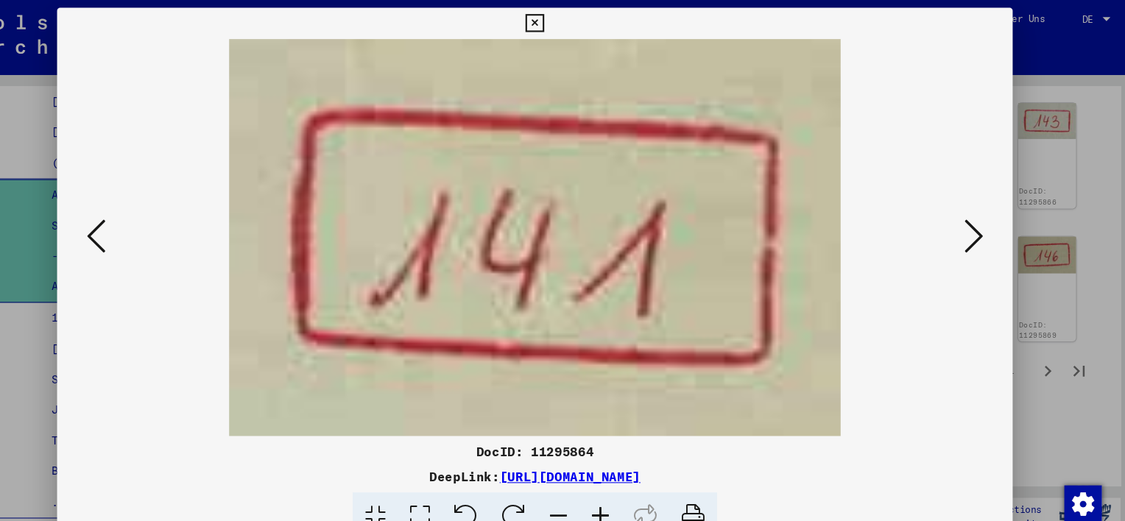
click at [151, 208] on icon at bounding box center [150, 222] width 18 height 35
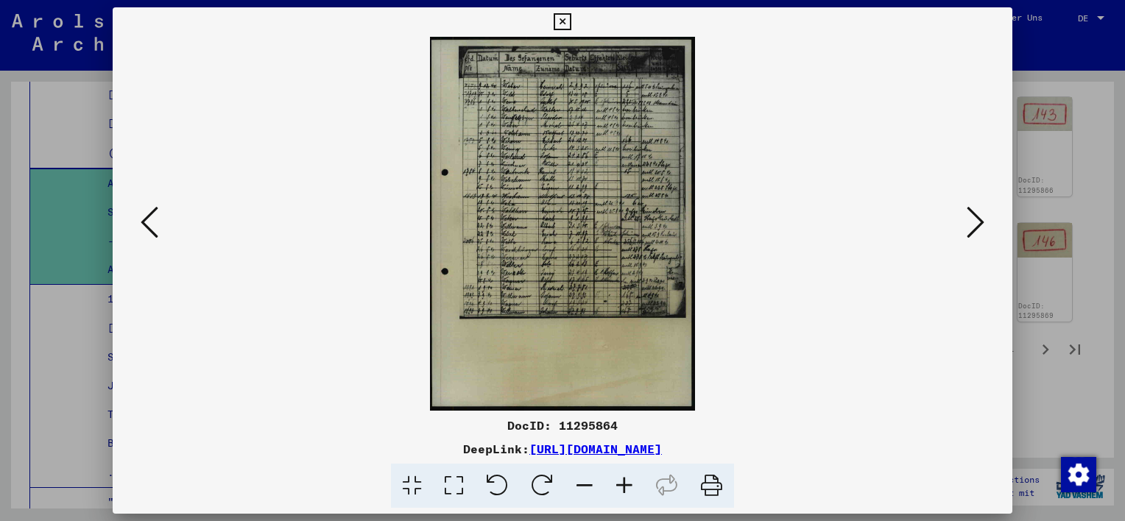
click at [150, 236] on icon at bounding box center [150, 222] width 18 height 35
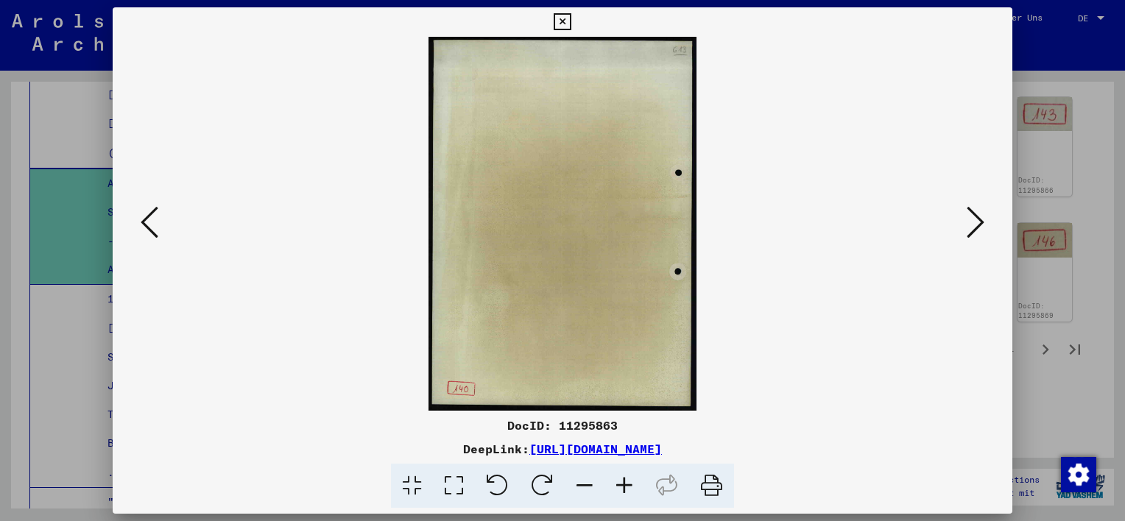
click at [144, 230] on icon at bounding box center [150, 222] width 18 height 35
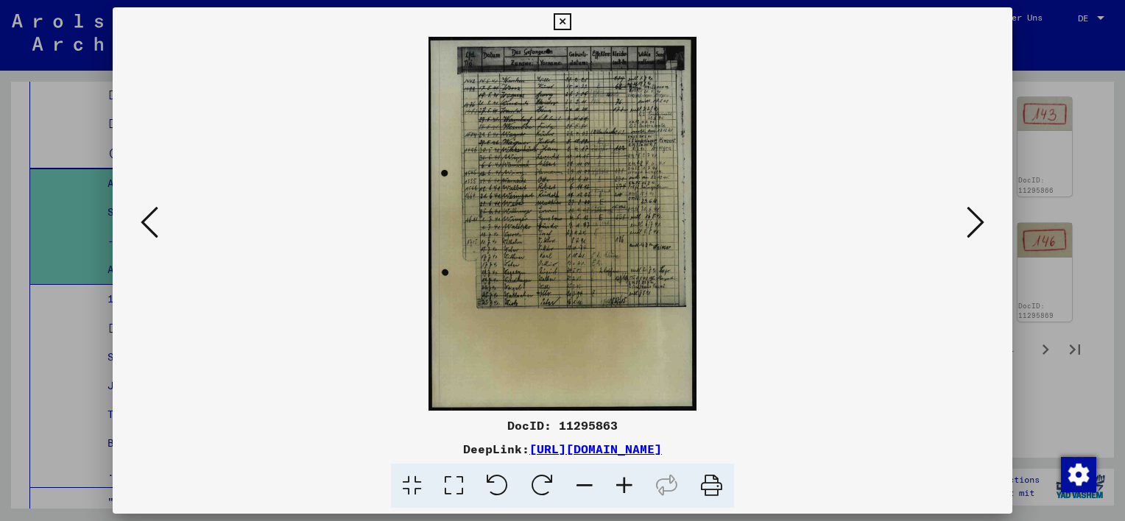
click at [152, 223] on icon at bounding box center [150, 222] width 18 height 35
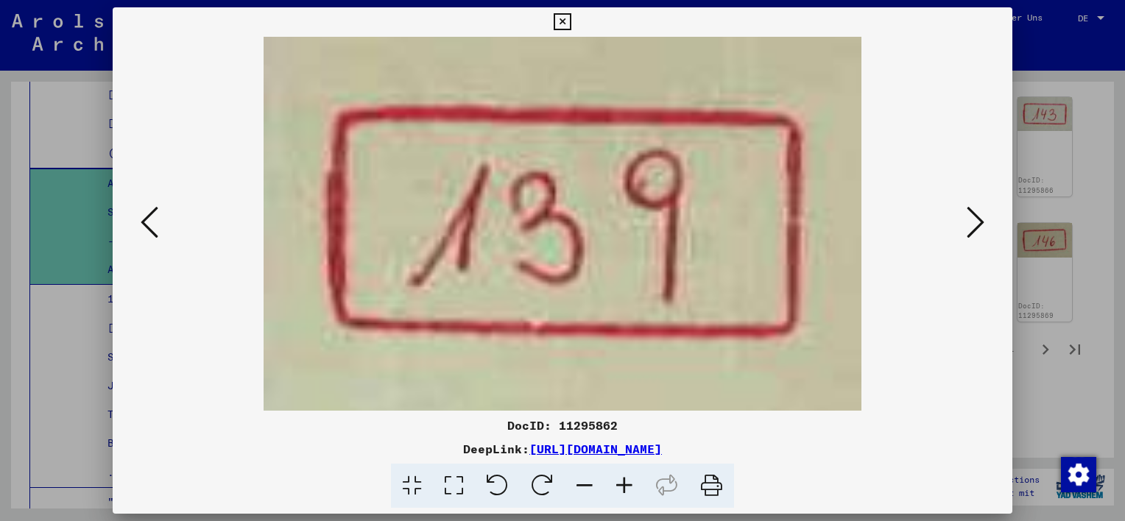
click at [152, 223] on icon at bounding box center [150, 222] width 18 height 35
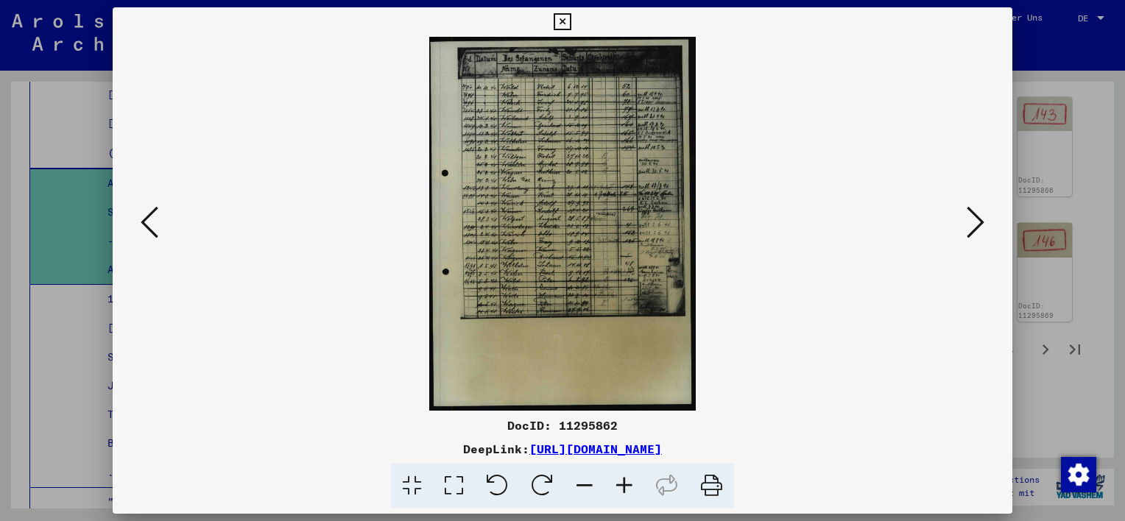
click at [154, 224] on icon at bounding box center [150, 222] width 18 height 35
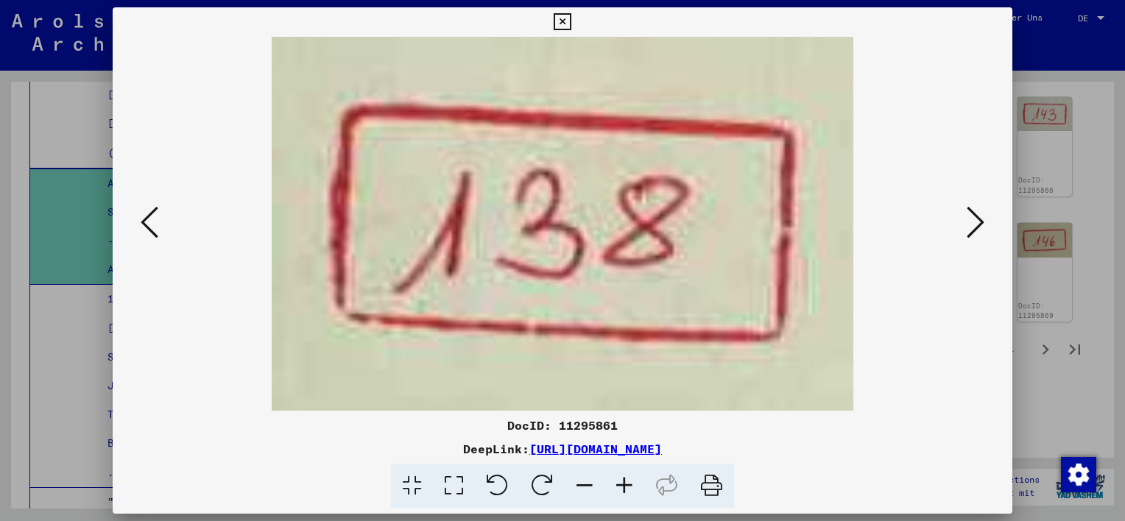
click at [154, 224] on icon at bounding box center [150, 222] width 18 height 35
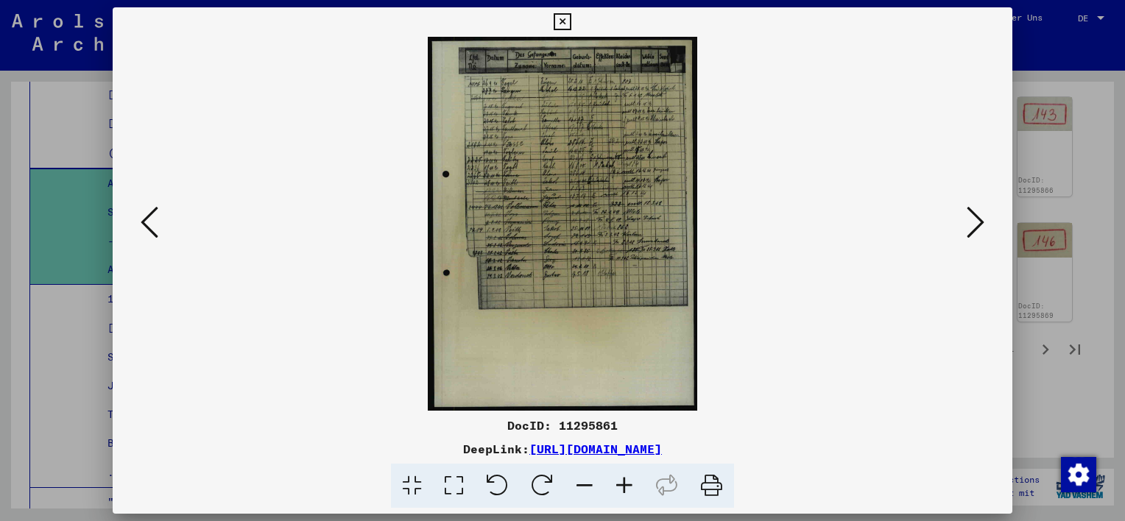
click at [1081, 77] on div at bounding box center [562, 260] width 1125 height 521
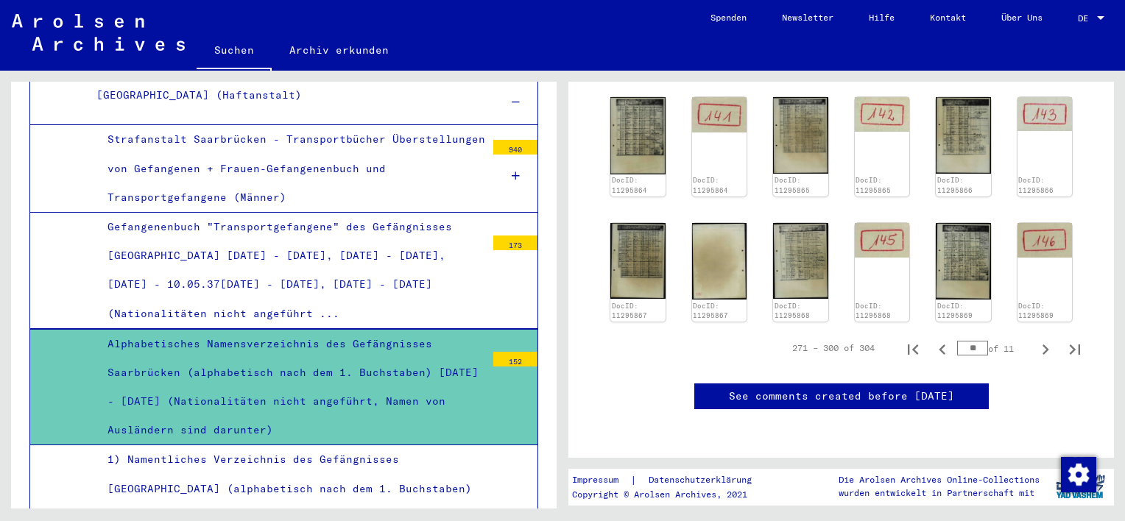
scroll to position [1952, 0]
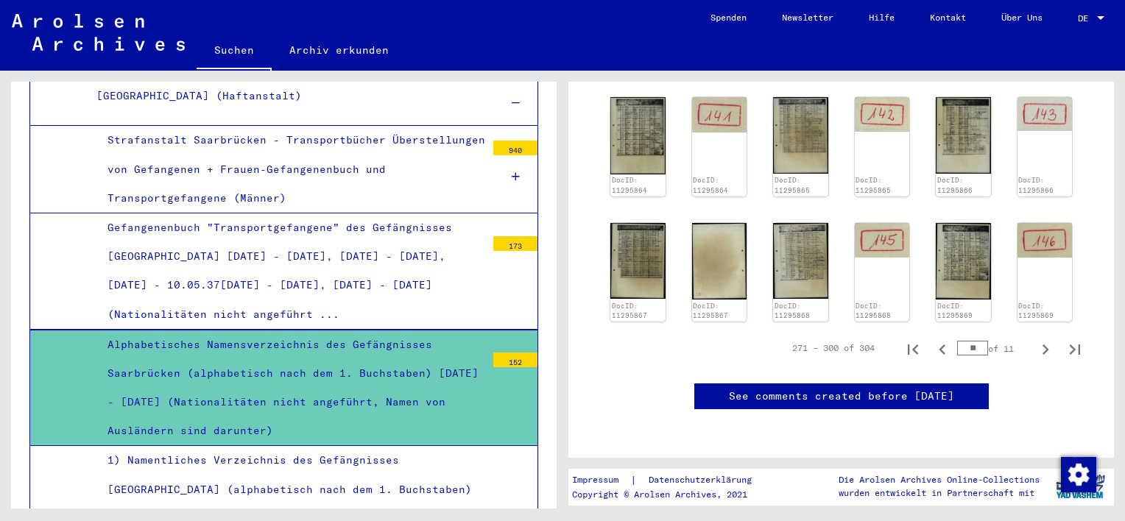
click at [339, 164] on div "Strafanstalt Saarbrücken - Transportbücher Überstellungen von Gefangenen + Frau…" at bounding box center [290, 169] width 389 height 87
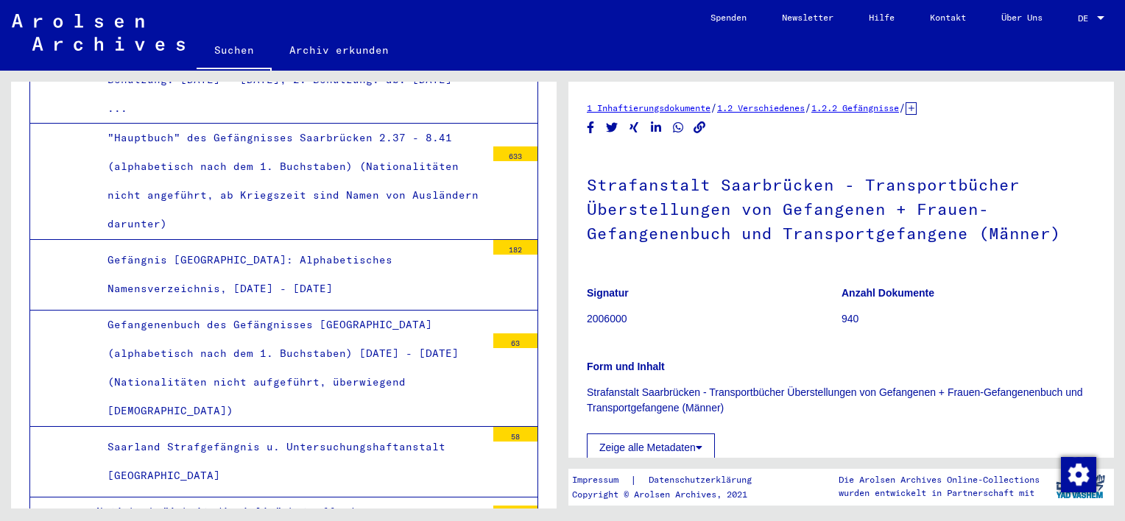
scroll to position [2778, 0]
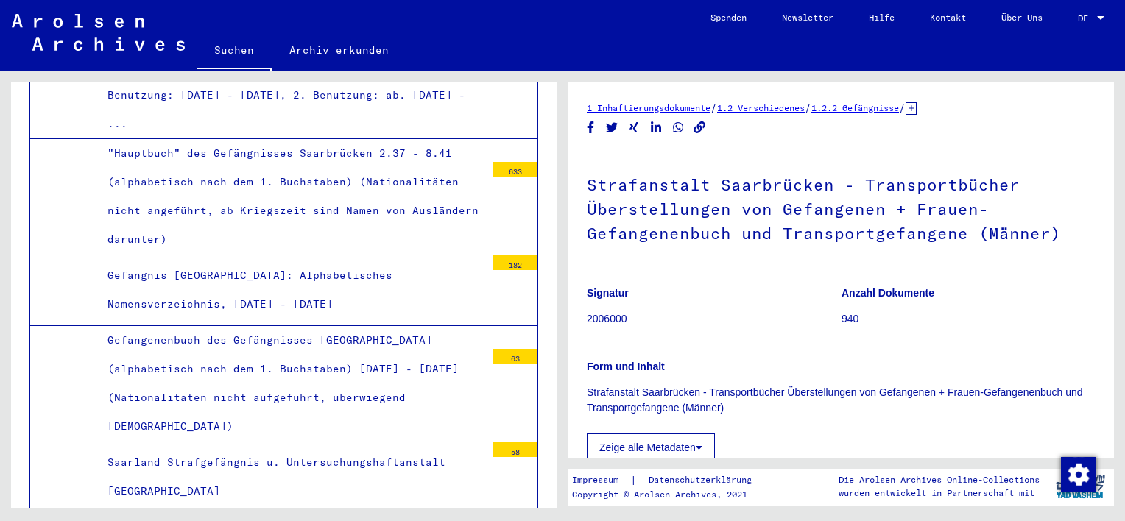
click at [221, 169] on div ""Hauptbuch" des Gefängnisses Saarbrücken 2.37 - 8.41 (alphabetisch nach dem 1. …" at bounding box center [290, 197] width 389 height 116
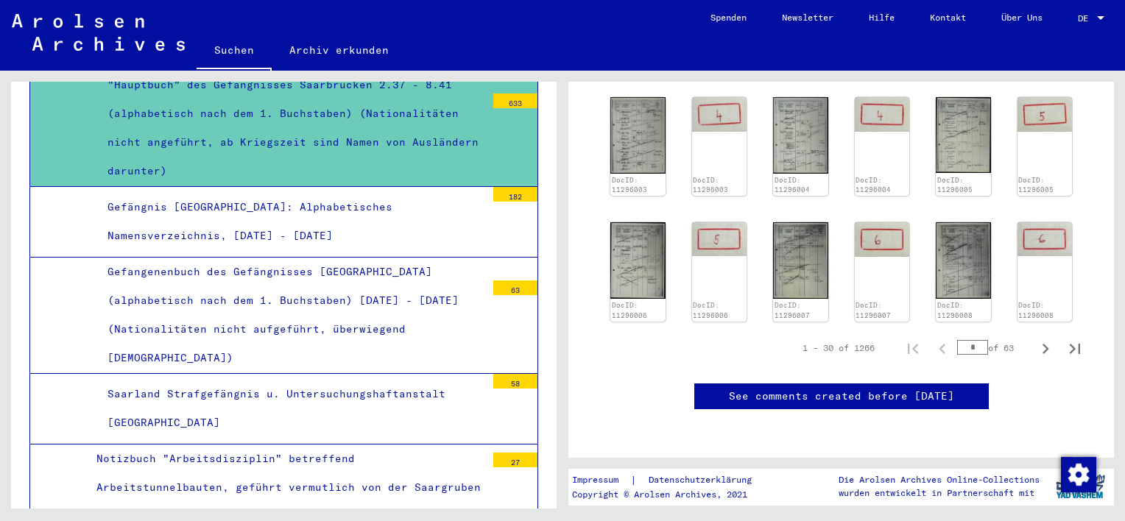
scroll to position [1030, 0]
click at [966, 340] on input "*" at bounding box center [972, 347] width 31 height 15
type input "**"
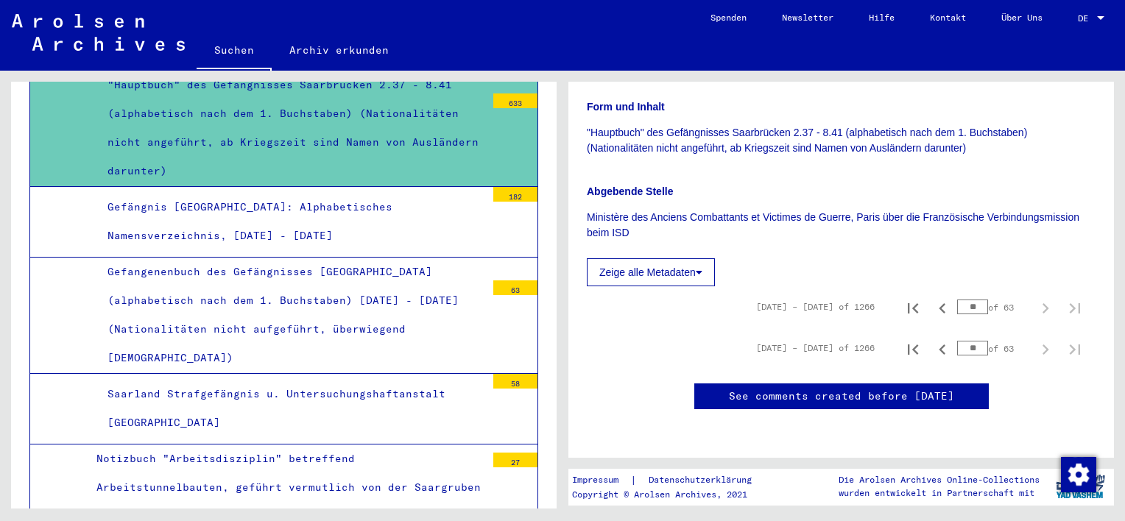
scroll to position [462, 0]
click at [939, 345] on icon "Previous page" at bounding box center [942, 350] width 7 height 10
type input "**"
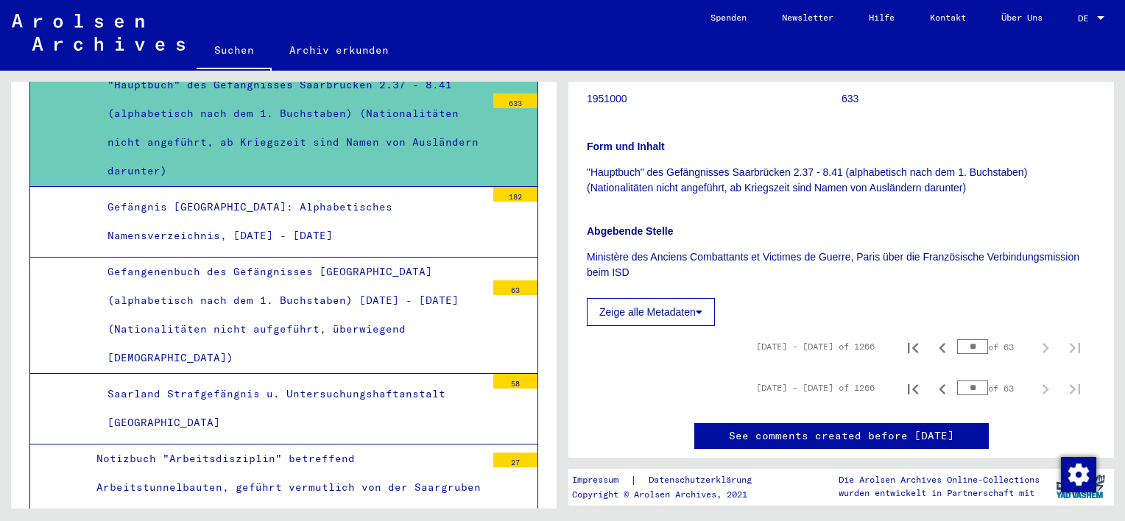
scroll to position [243, 0]
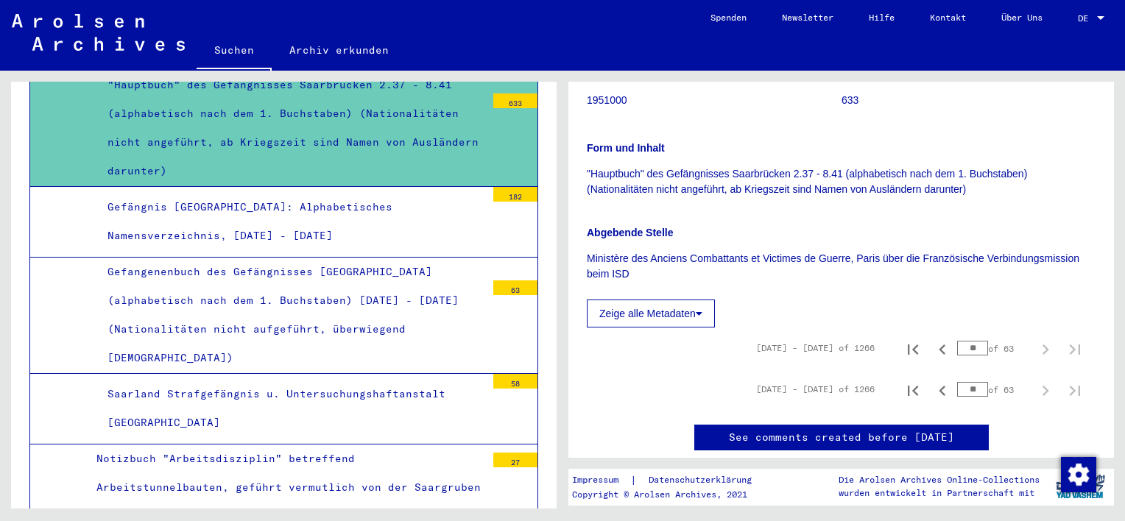
click at [690, 315] on button "Zeige alle Metadaten" at bounding box center [651, 314] width 128 height 28
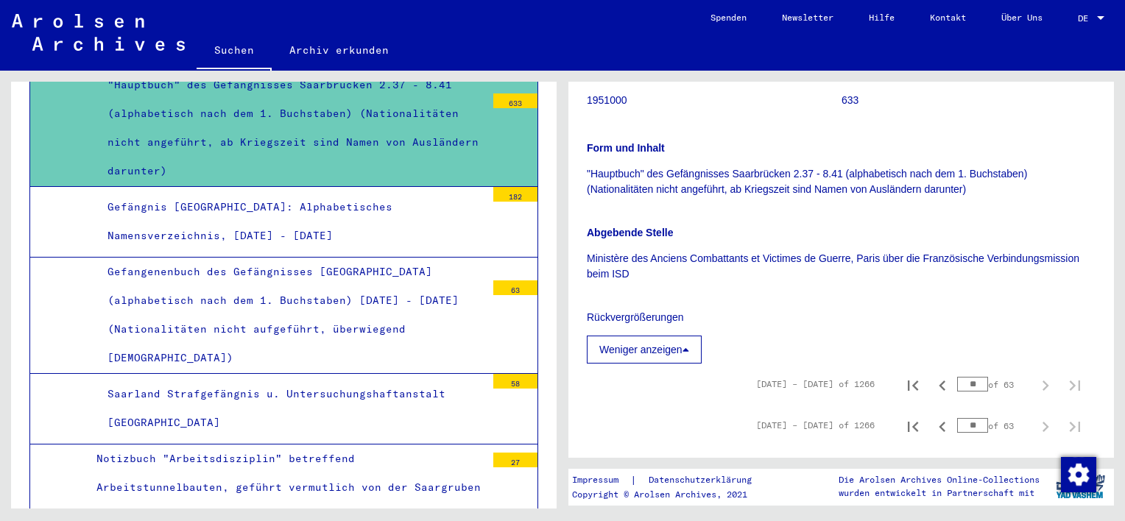
click at [636, 344] on button "Weniger anzeigen" at bounding box center [644, 350] width 115 height 28
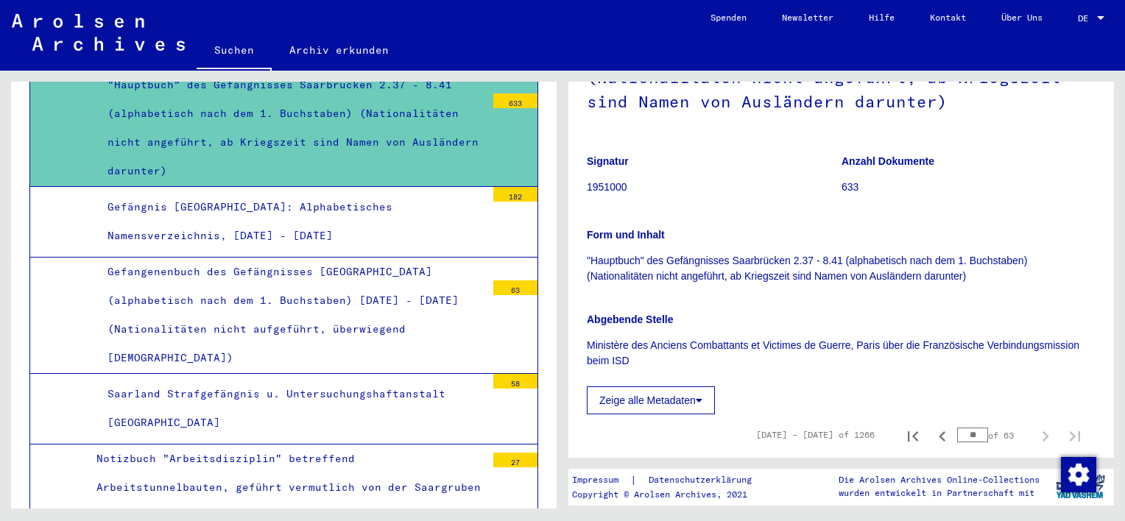
scroll to position [0, 0]
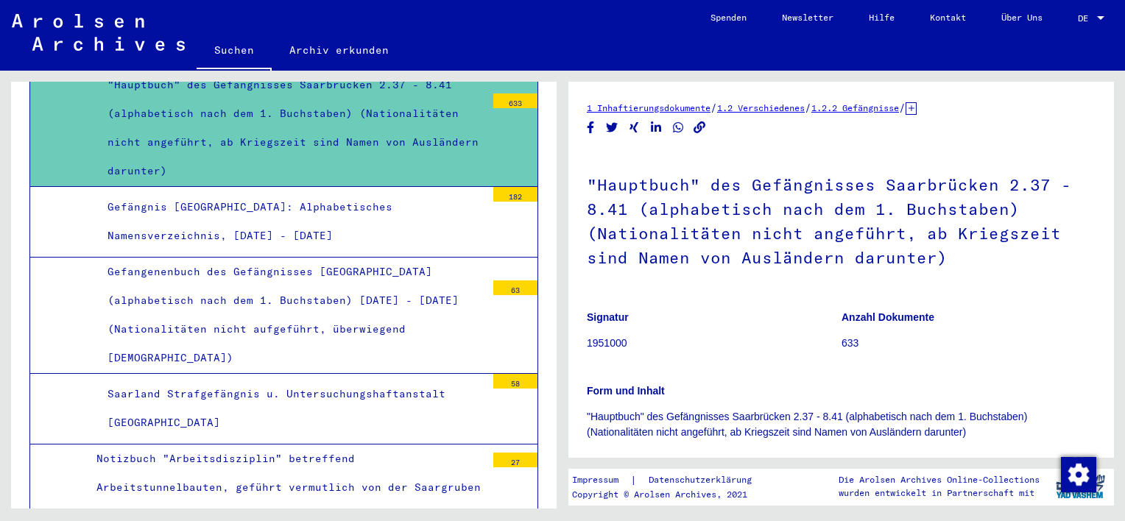
click at [726, 222] on h1 ""Hauptbuch" des Gefängnisses Saarbrücken 2.37 - 8.41 (alphabetisch nach dem 1. …" at bounding box center [841, 220] width 509 height 138
